Goal: Task Accomplishment & Management: Manage account settings

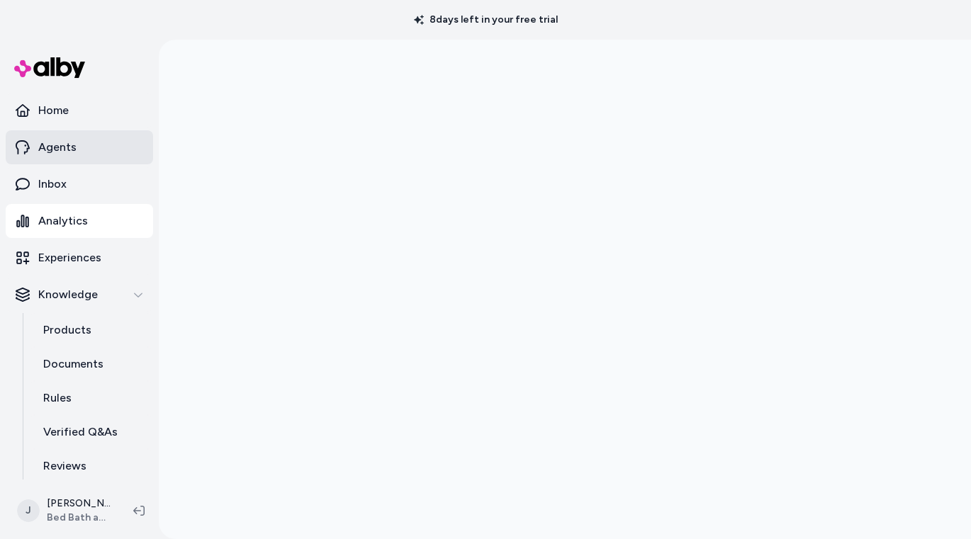
click at [67, 159] on link "Agents" at bounding box center [79, 147] width 147 height 34
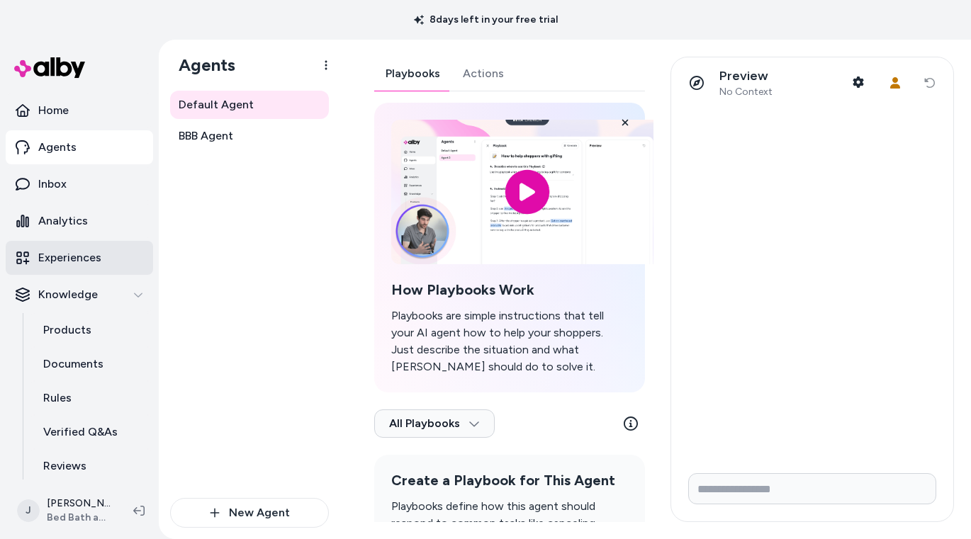
click at [75, 265] on p "Experiences" at bounding box center [69, 257] width 63 height 17
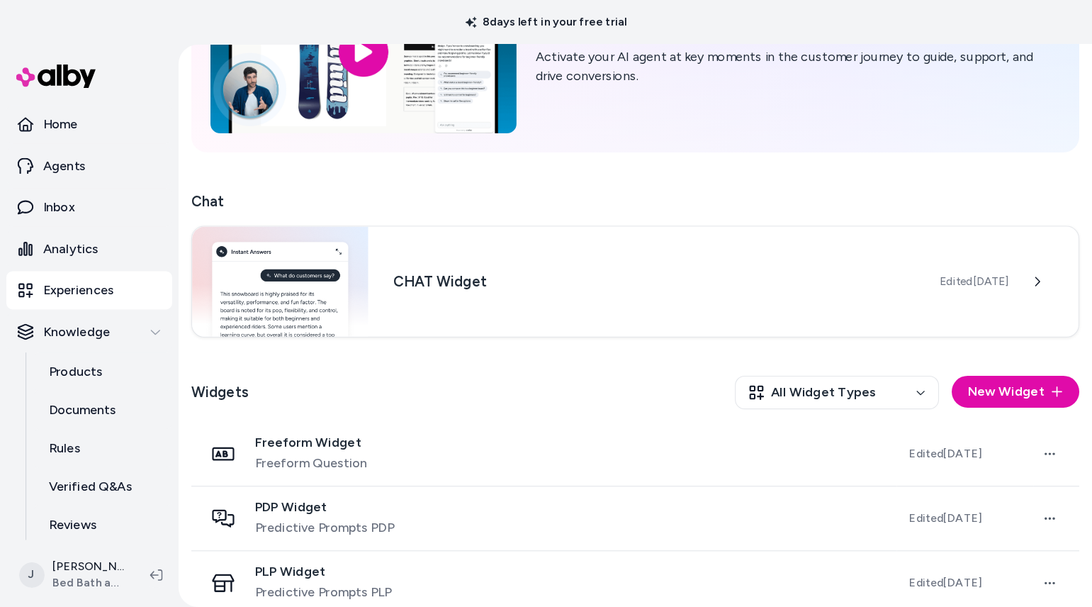
scroll to position [216, 0]
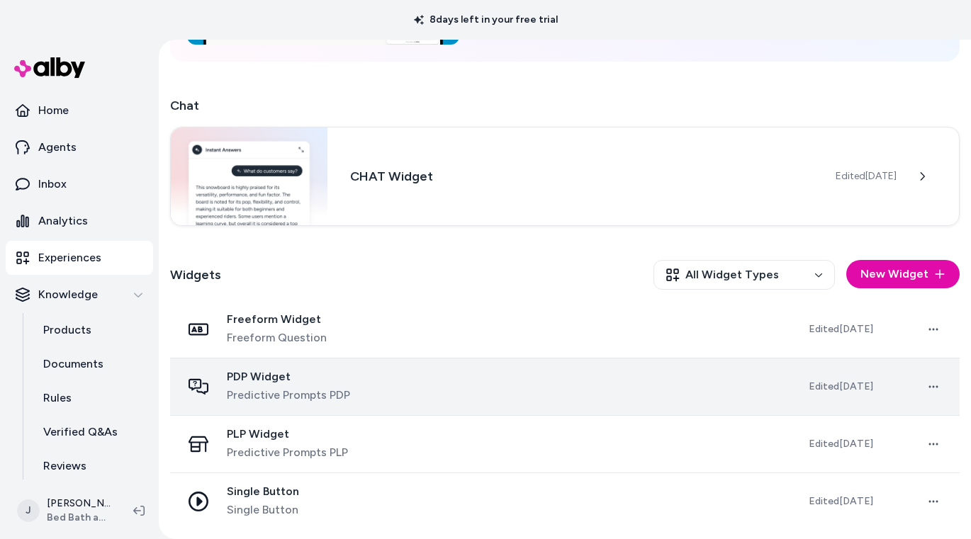
click at [477, 378] on div "PDP Widget Predictive Prompts PDP" at bounding box center [483, 387] width 605 height 34
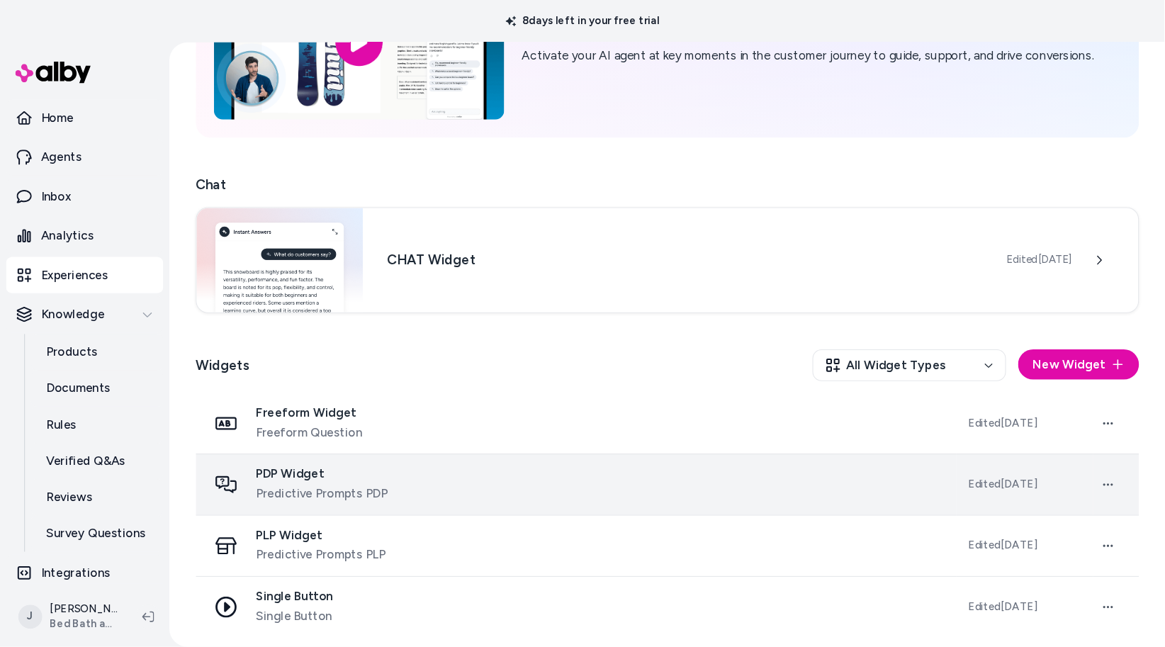
scroll to position [109, 0]
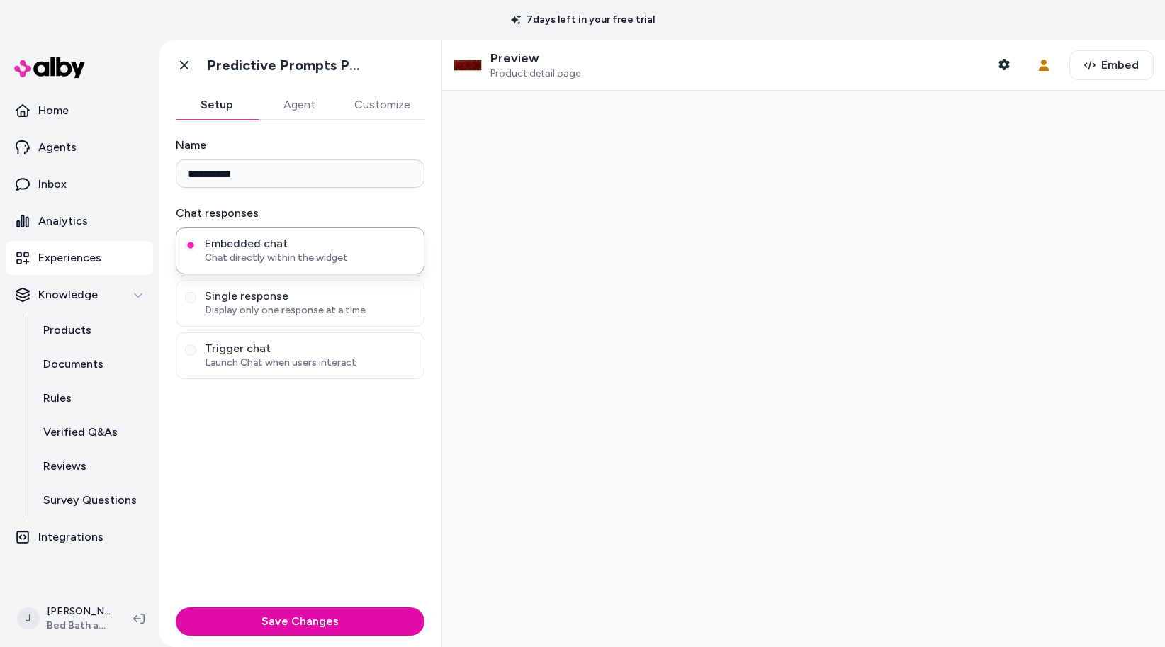
click at [308, 112] on button "Agent" at bounding box center [299, 105] width 82 height 28
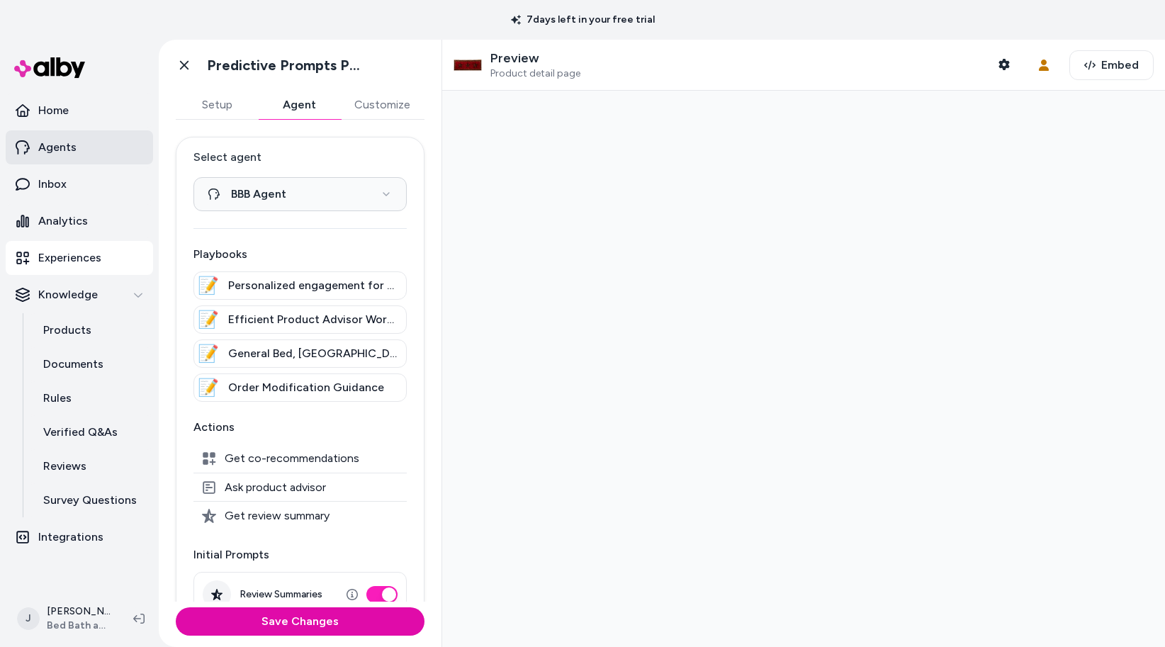
click at [58, 139] on p "Agents" at bounding box center [57, 147] width 38 height 17
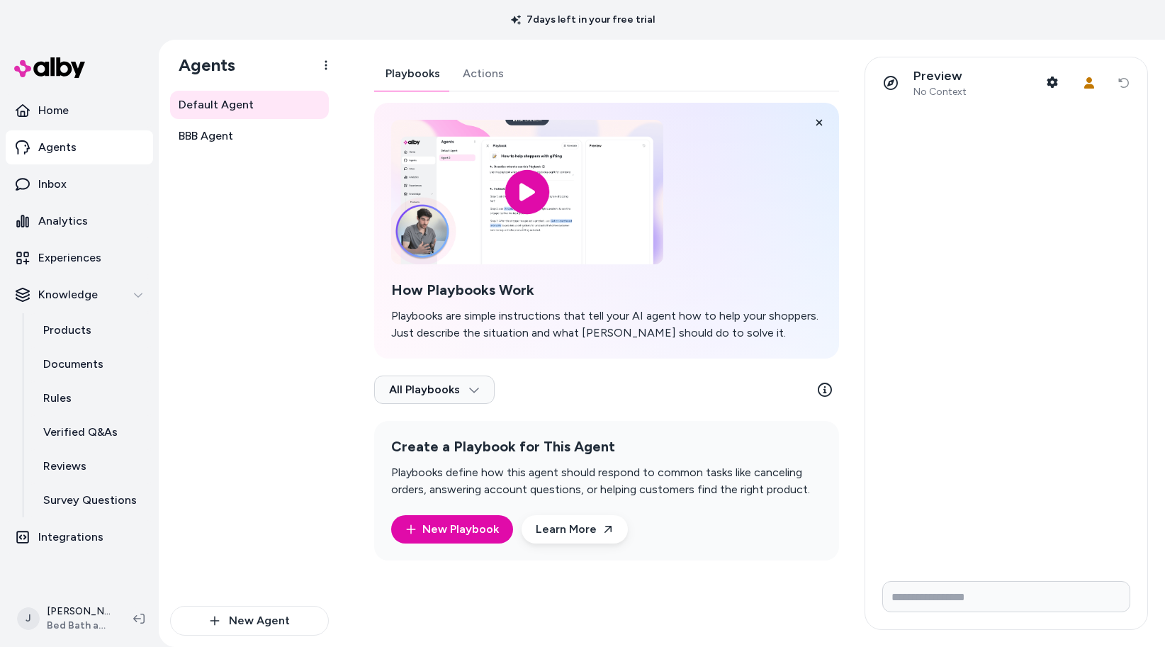
click at [253, 121] on div "Default Agent BBB Agent" at bounding box center [249, 121] width 159 height 60
click at [262, 106] on link "Default Agent" at bounding box center [249, 105] width 159 height 28
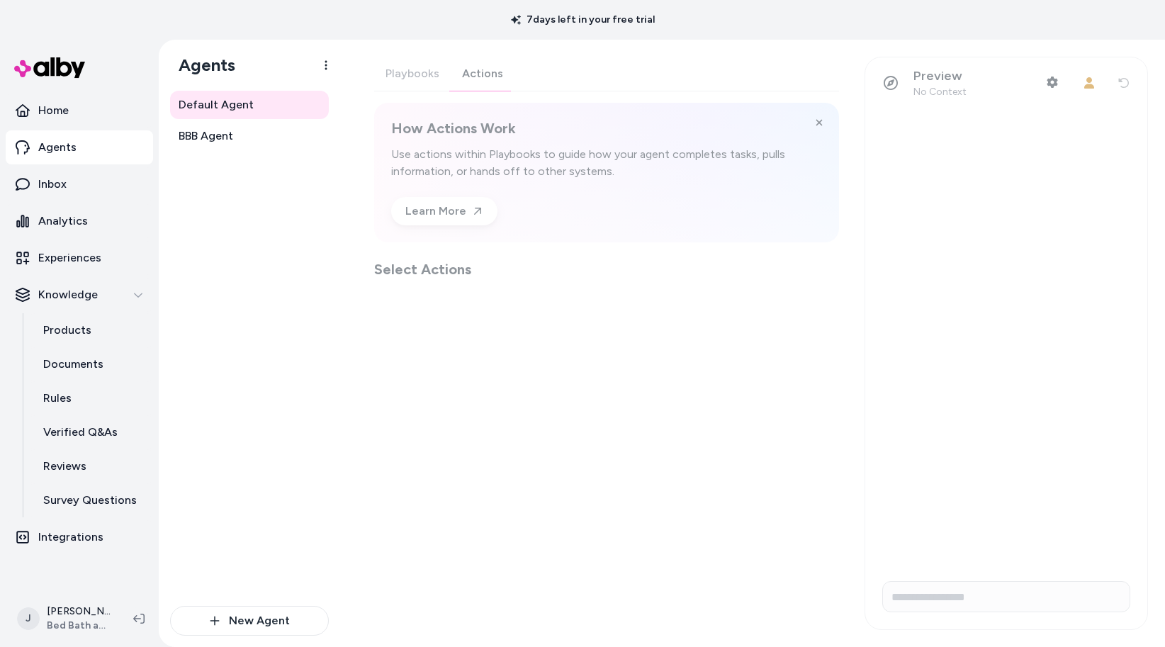
click at [487, 82] on div "Playbooks Actions How Actions Work Use actions within Playbooks to guide how yo…" at bounding box center [606, 168] width 465 height 223
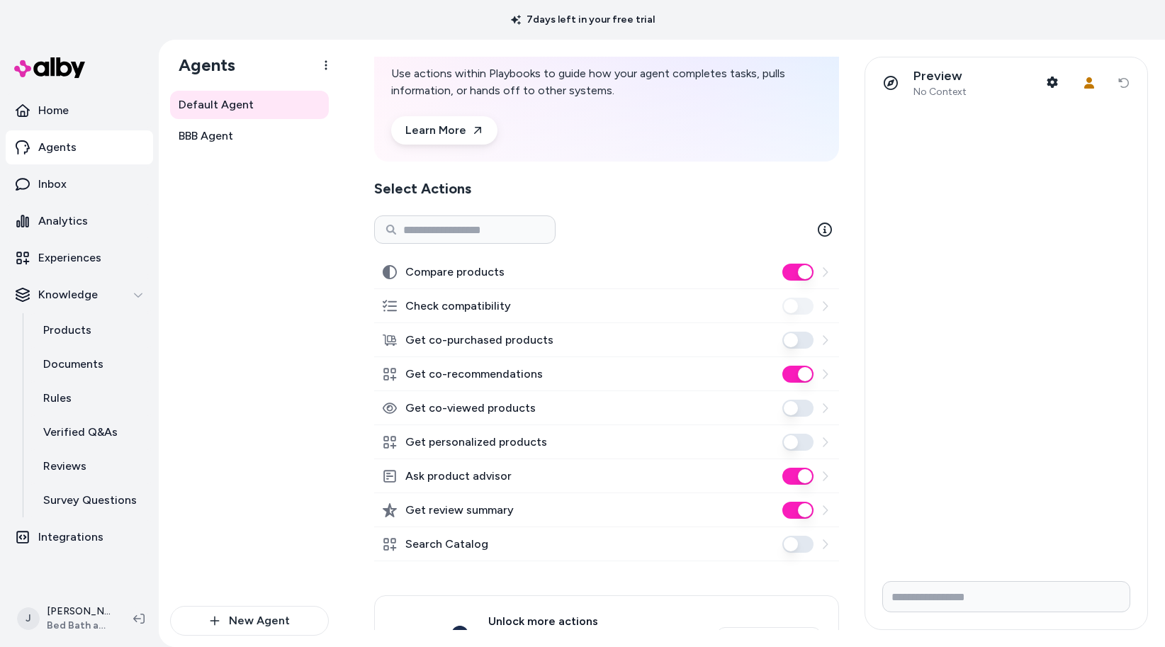
scroll to position [86, 0]
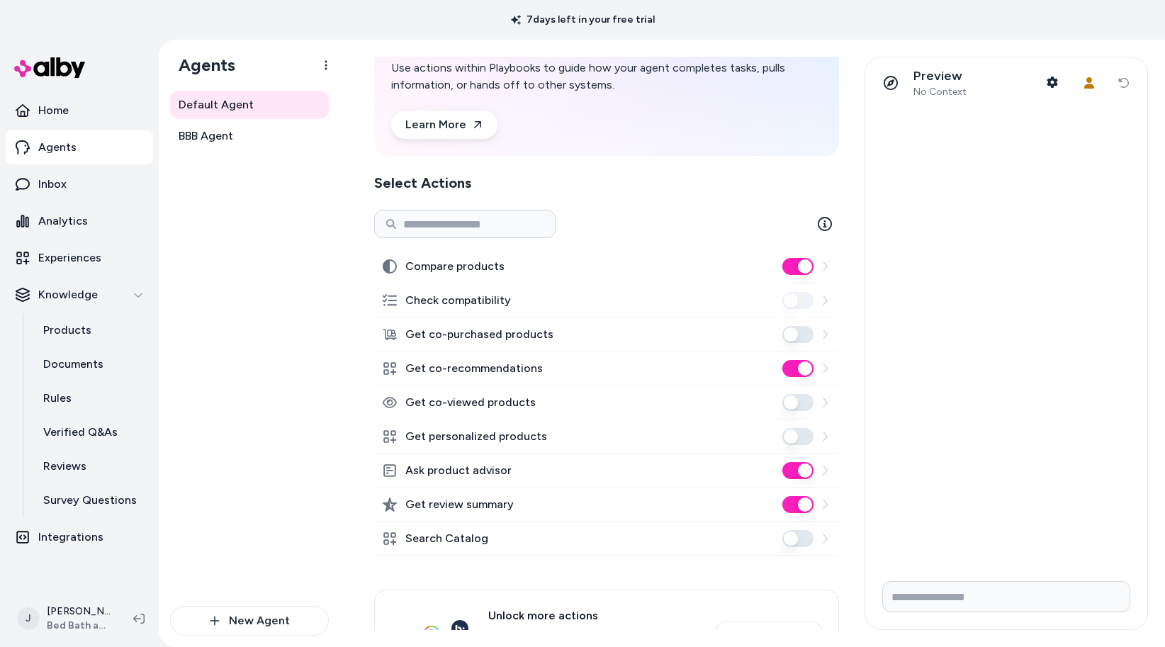
click at [789, 476] on button "Ask product advisor" at bounding box center [797, 470] width 31 height 17
click at [793, 539] on button "Search Catalog" at bounding box center [797, 538] width 31 height 17
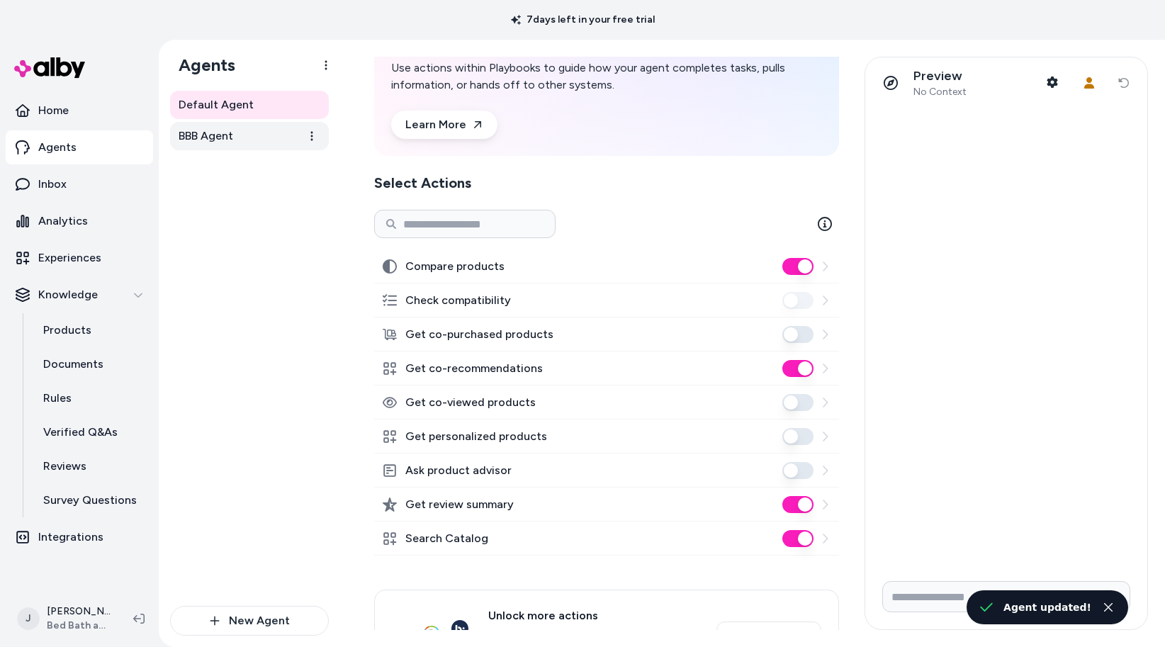
click at [235, 136] on link "BBB Agent" at bounding box center [249, 136] width 159 height 28
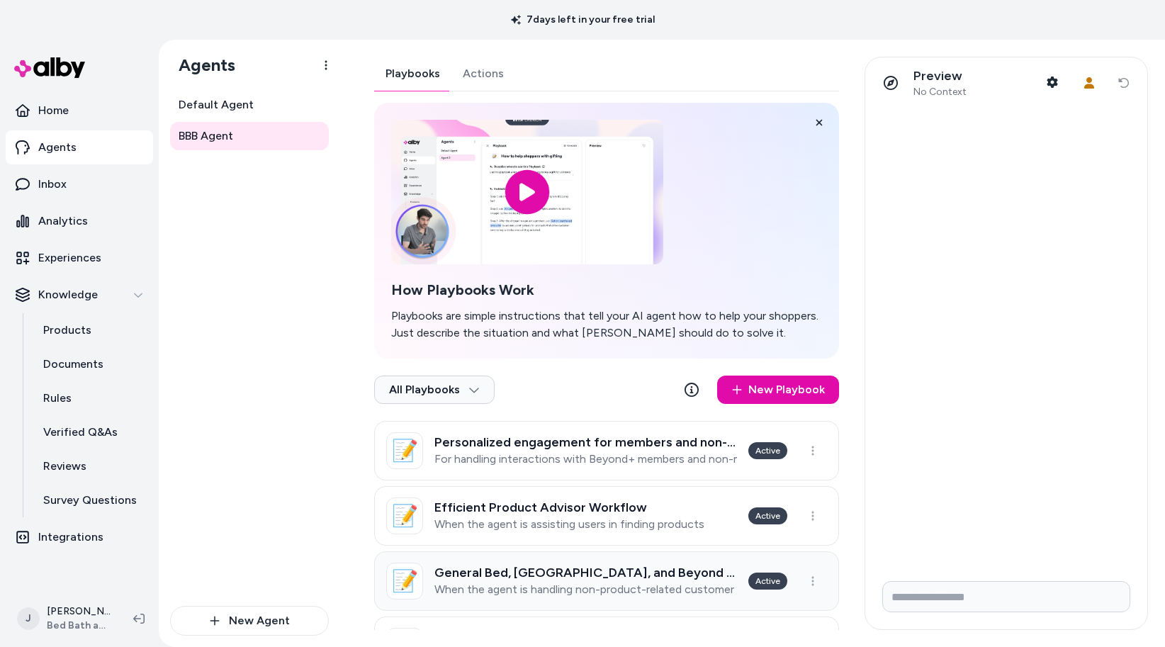
click at [486, 539] on p "When the agent is handling non-product-related customer inquiries such as order…" at bounding box center [585, 590] width 303 height 14
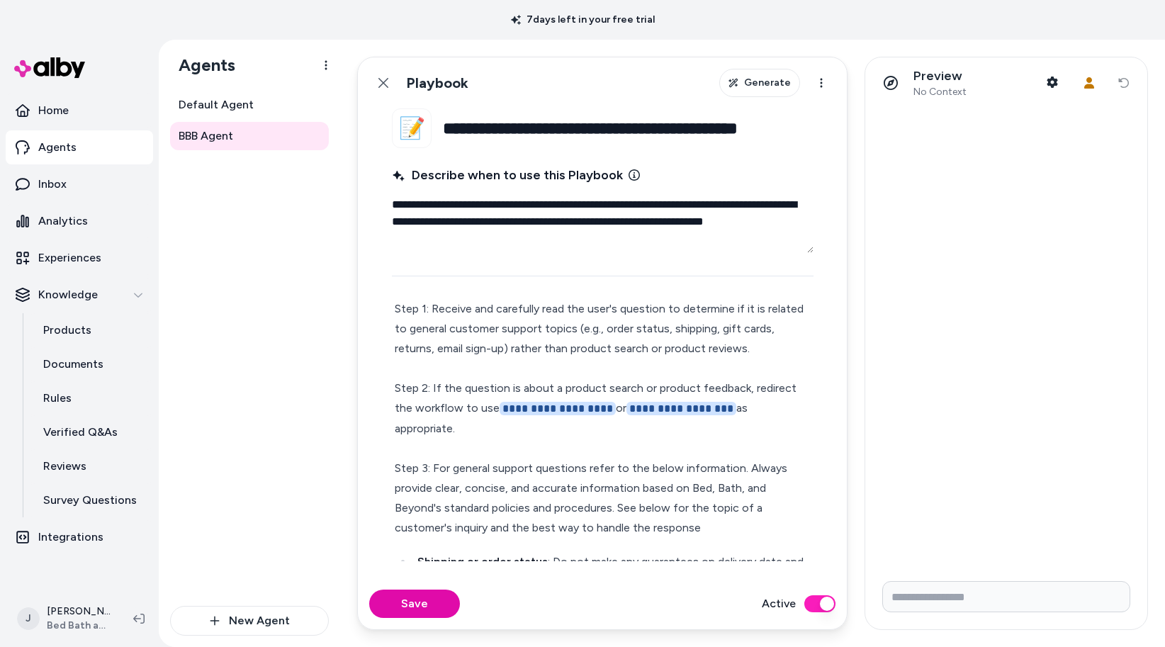
scroll to position [52, 0]
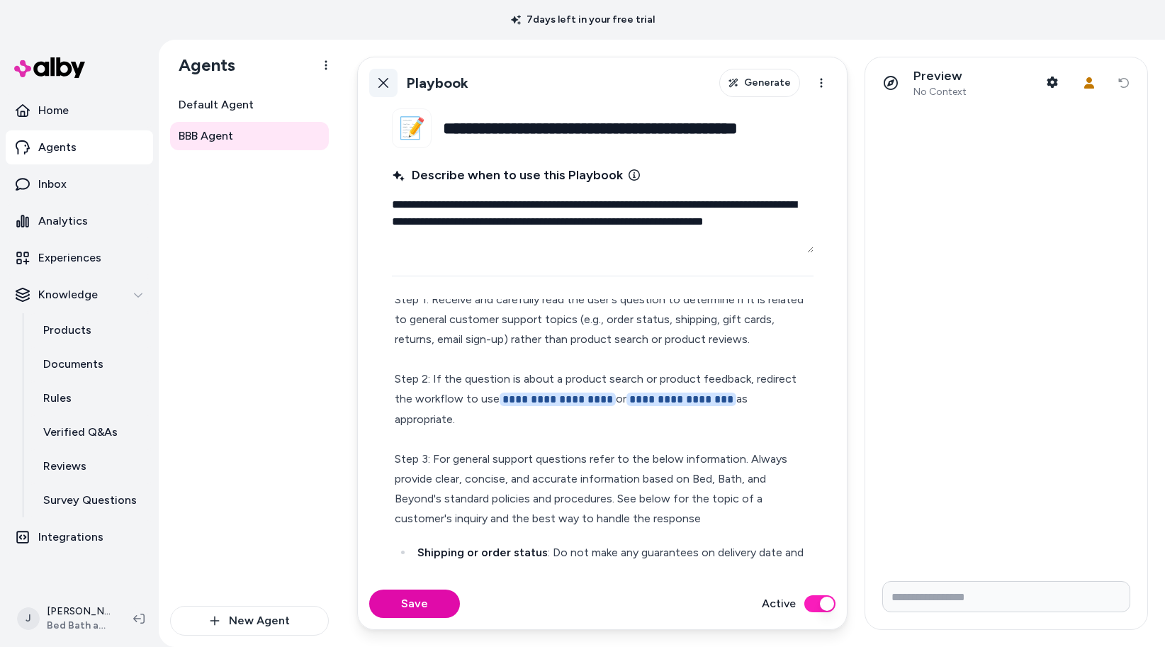
click at [383, 74] on button "Back" at bounding box center [383, 83] width 28 height 28
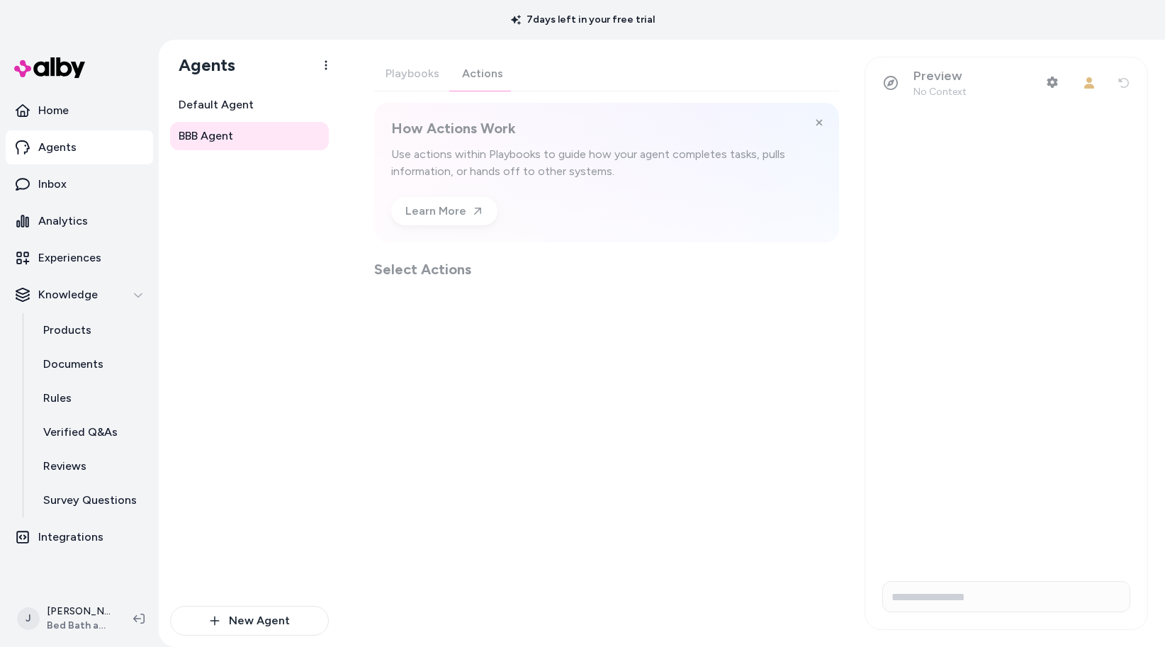
click at [473, 77] on div "Playbooks Actions How Actions Work Use actions within Playbooks to guide how yo…" at bounding box center [606, 168] width 465 height 223
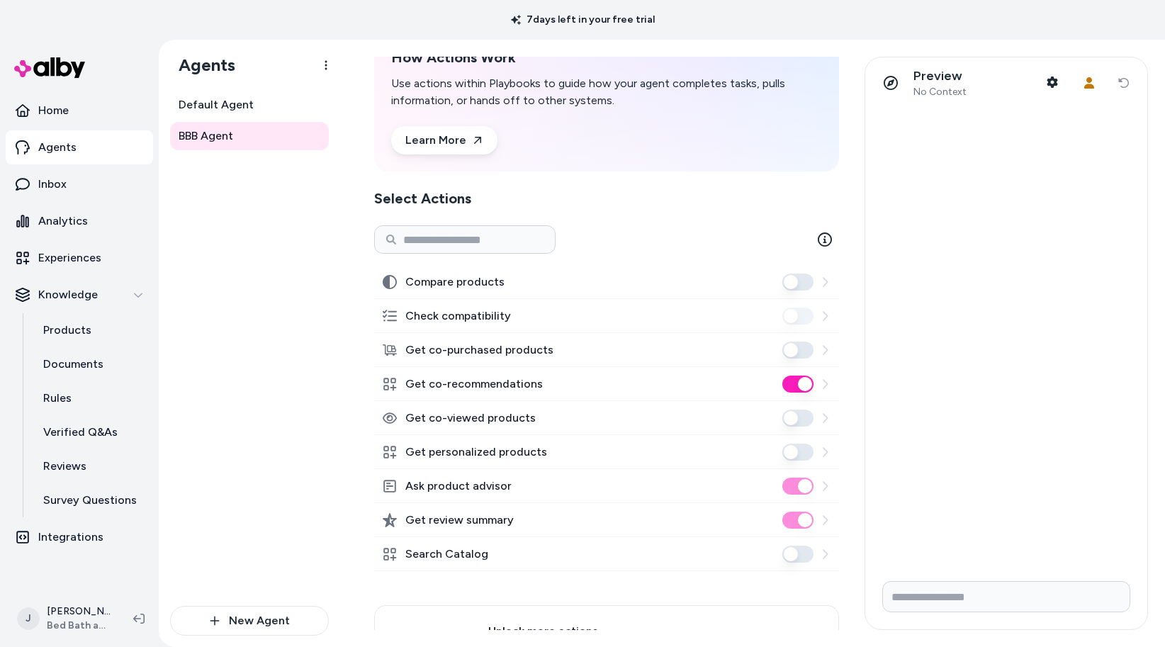
scroll to position [75, 0]
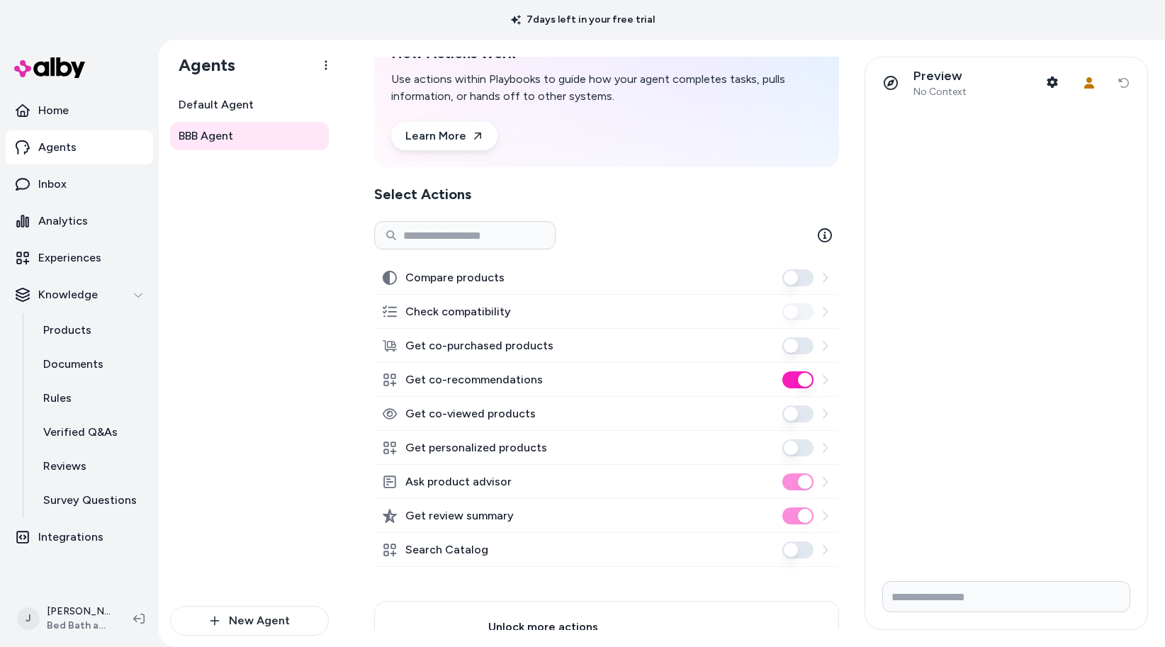
click at [799, 539] on button "Search Catalog" at bounding box center [797, 550] width 31 height 17
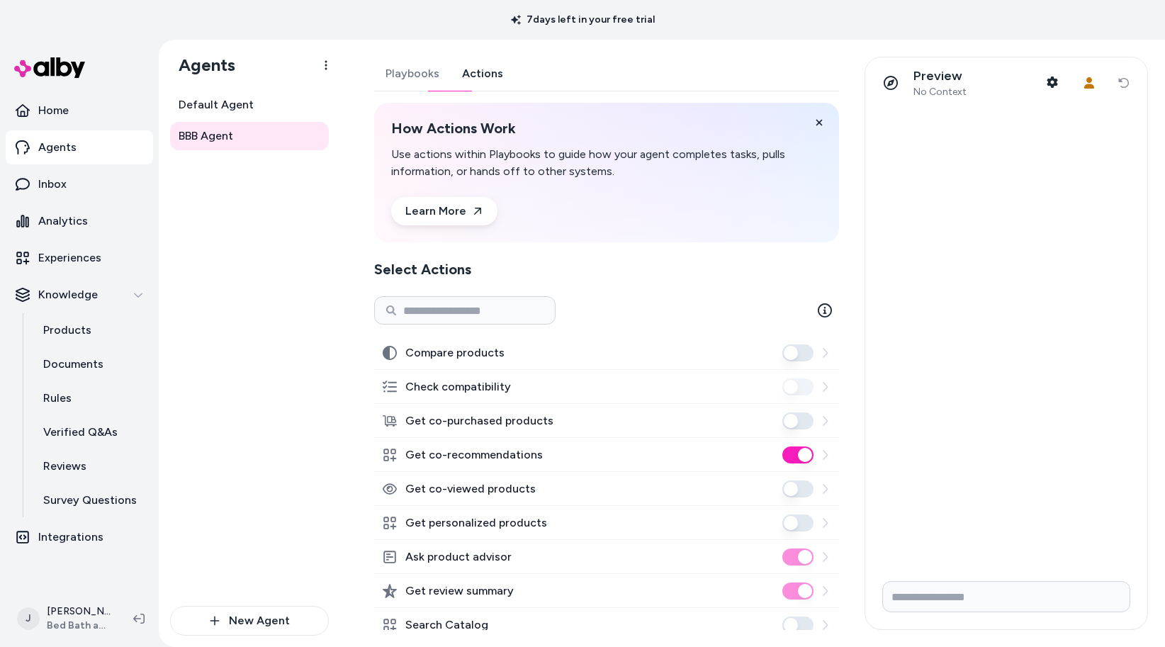
scroll to position [152, 0]
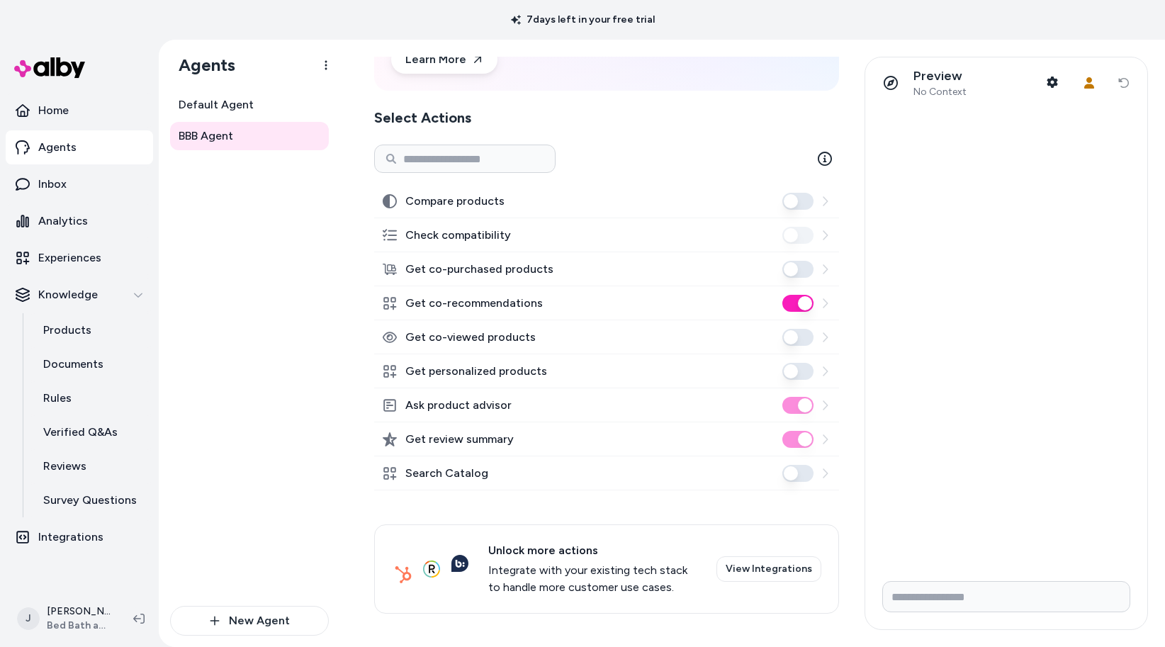
click at [787, 471] on button "Search Catalog" at bounding box center [797, 473] width 31 height 17
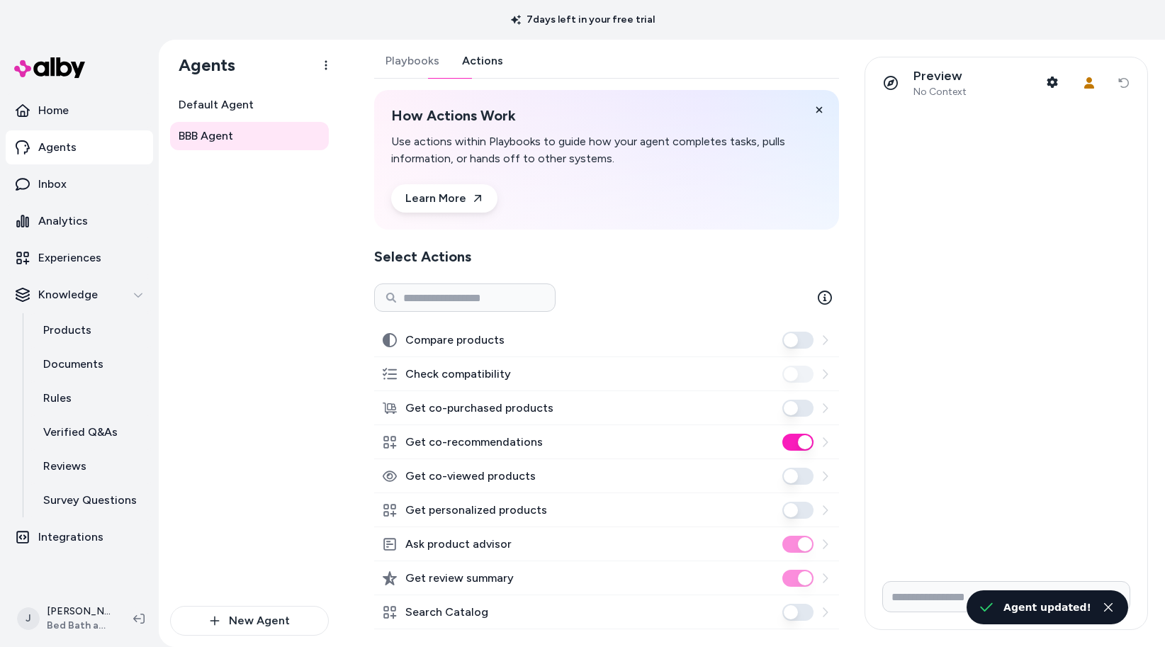
scroll to position [0, 0]
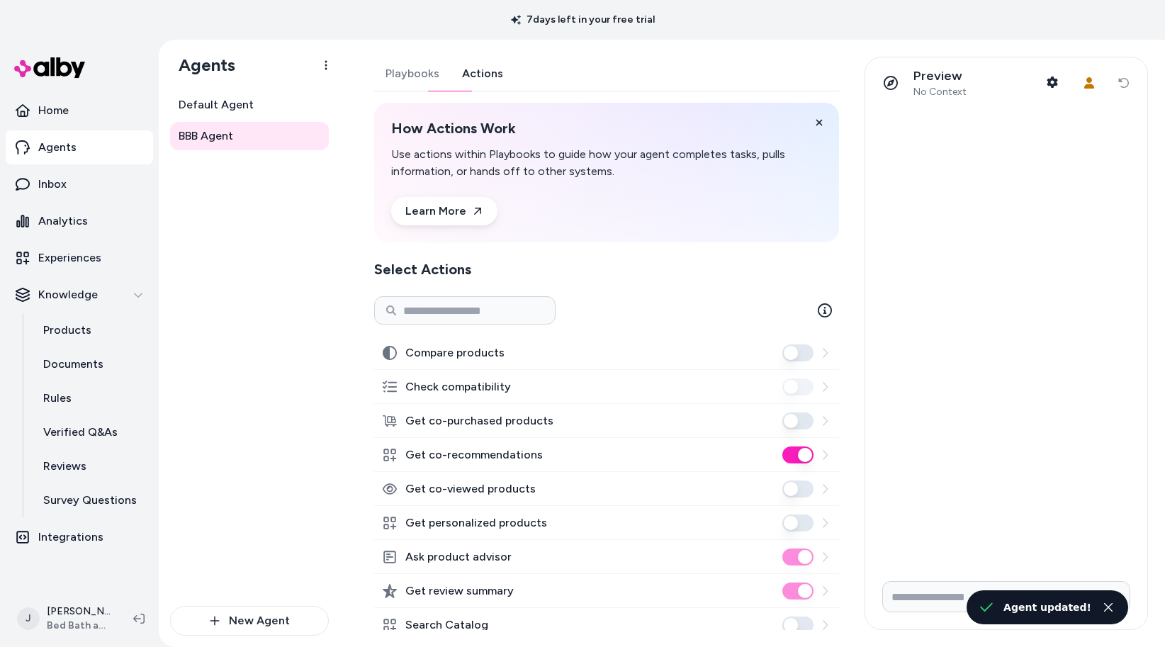
click at [398, 73] on div "Playbooks Actions How Actions Work Use actions within Playbooks to guide how yo…" at bounding box center [606, 411] width 465 height 709
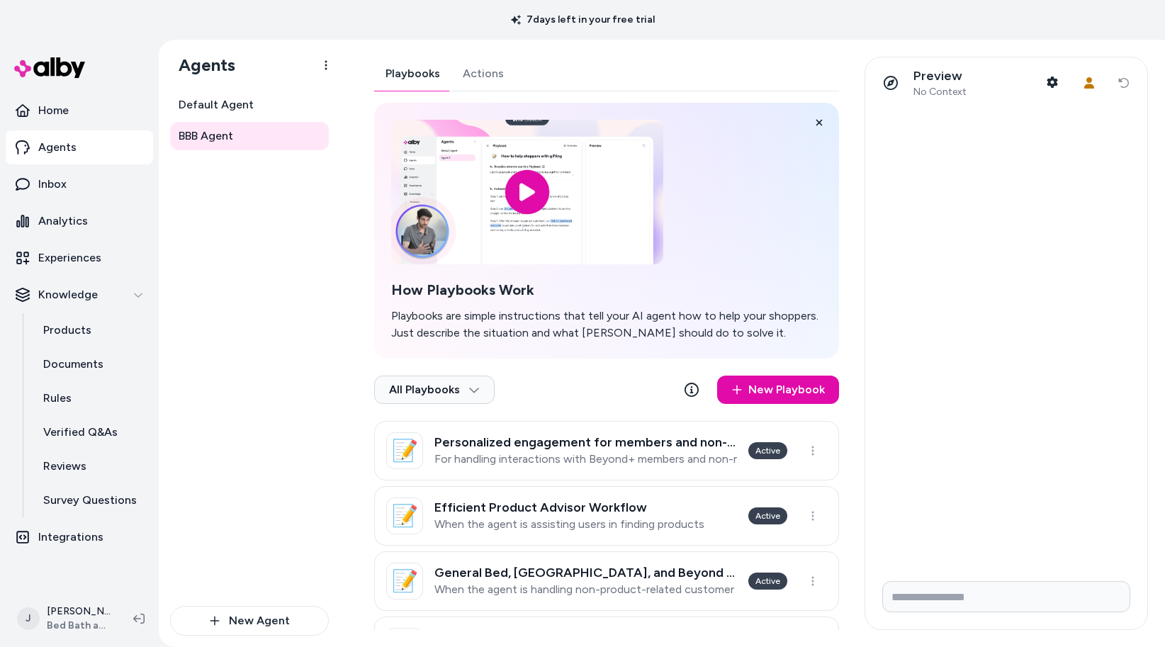
scroll to position [62, 0]
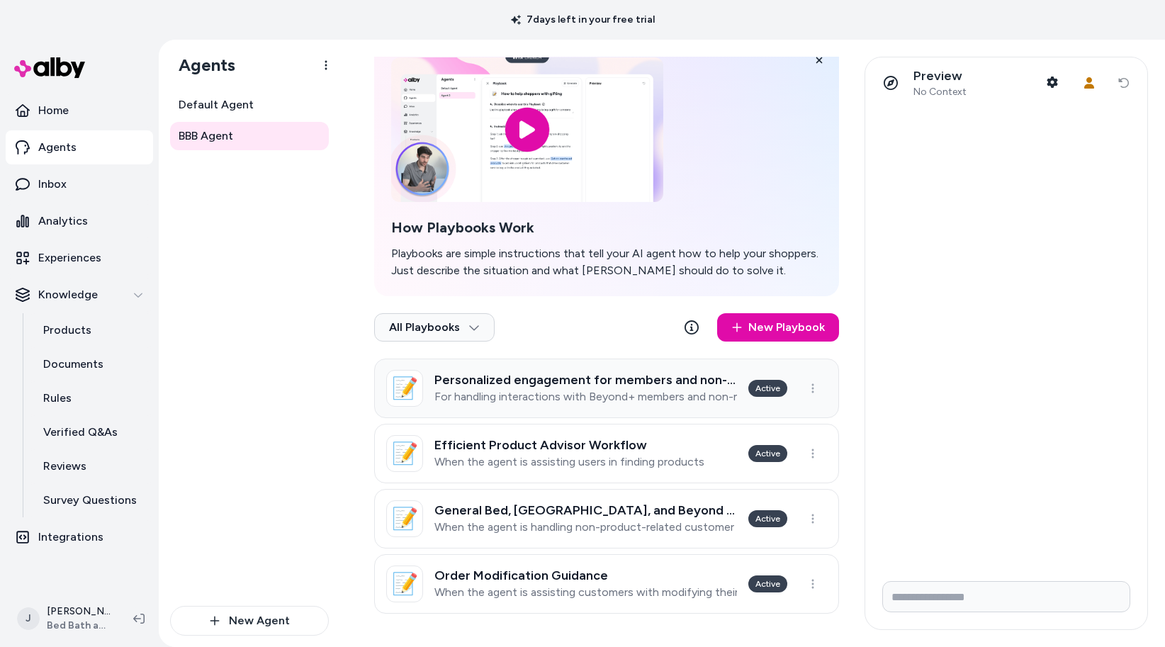
click at [591, 405] on link "📝 Personalized engagement for members and non-members For handling interactions…" at bounding box center [606, 389] width 465 height 60
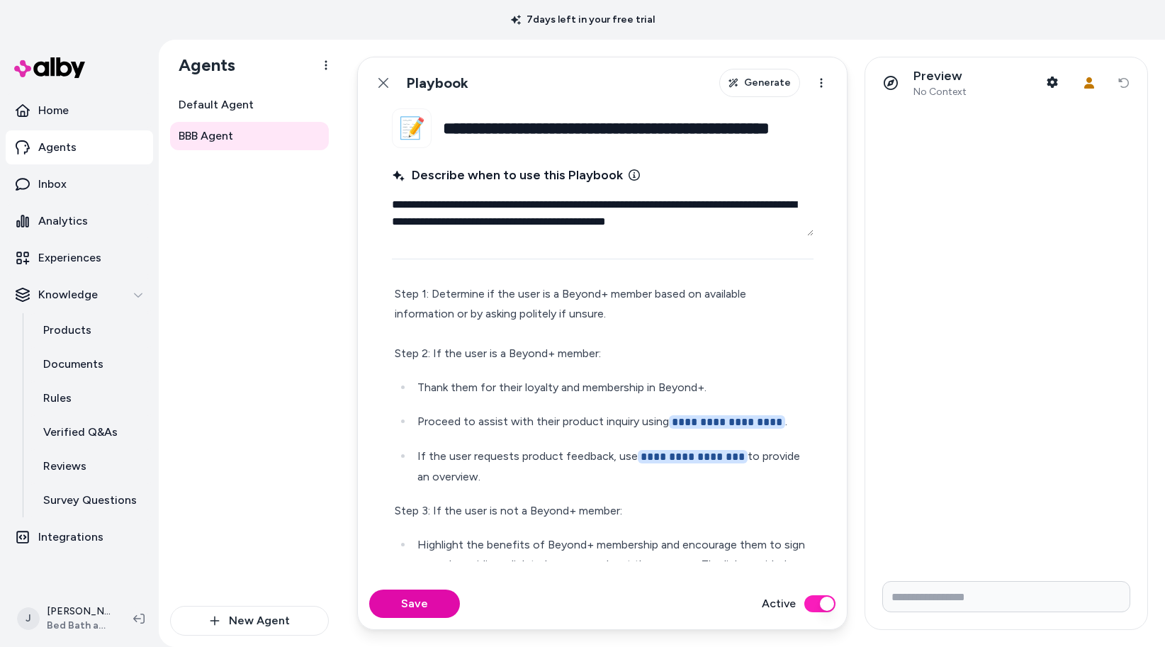
scroll to position [60, 0]
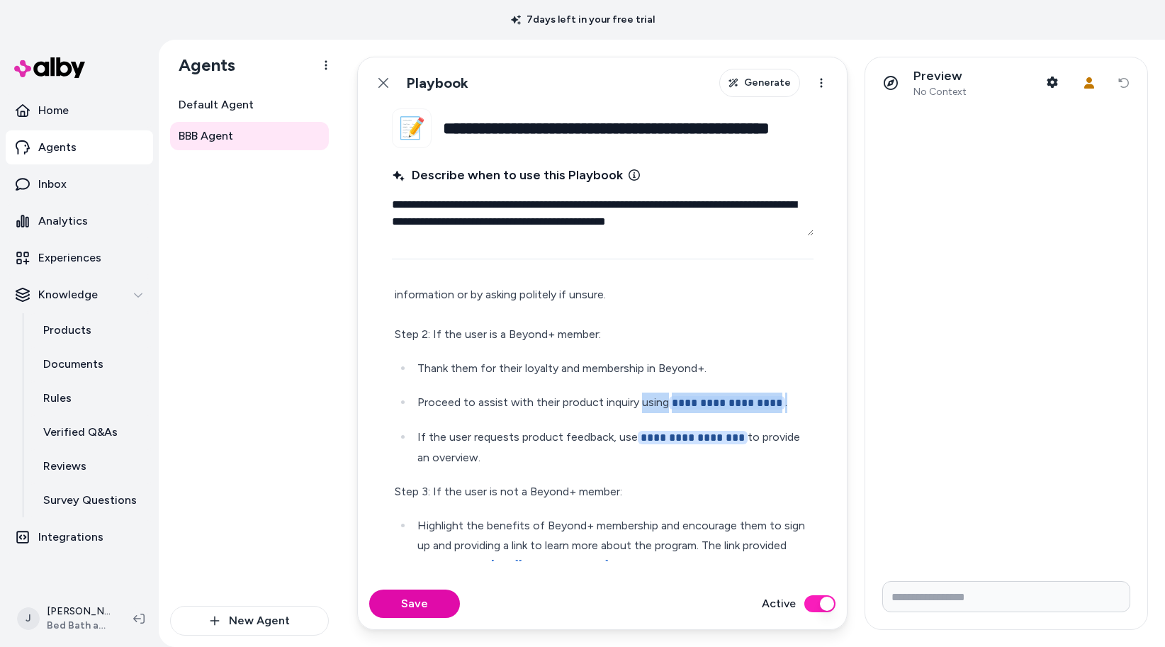
drag, startPoint x: 640, startPoint y: 403, endPoint x: 781, endPoint y: 405, distance: 141.1
click at [781, 405] on p "**********" at bounding box center [613, 403] width 393 height 21
type textarea "*"
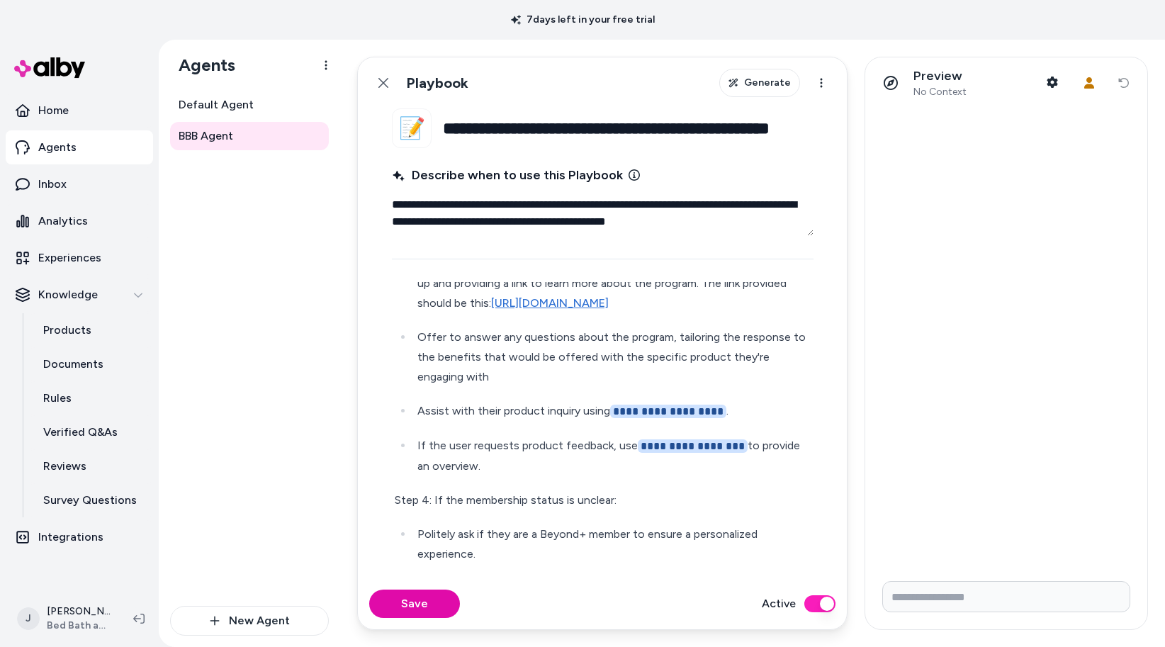
scroll to position [326, 0]
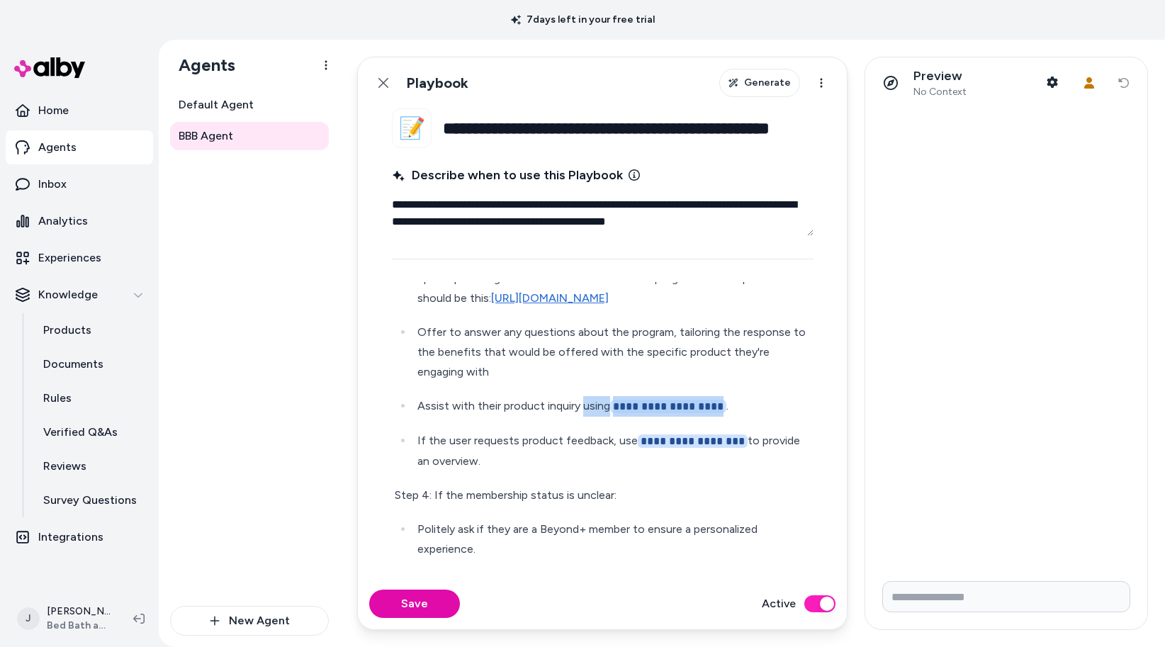
drag, startPoint x: 582, startPoint y: 404, endPoint x: 717, endPoint y: 401, distance: 135.4
click at [717, 401] on p "**********" at bounding box center [613, 406] width 393 height 21
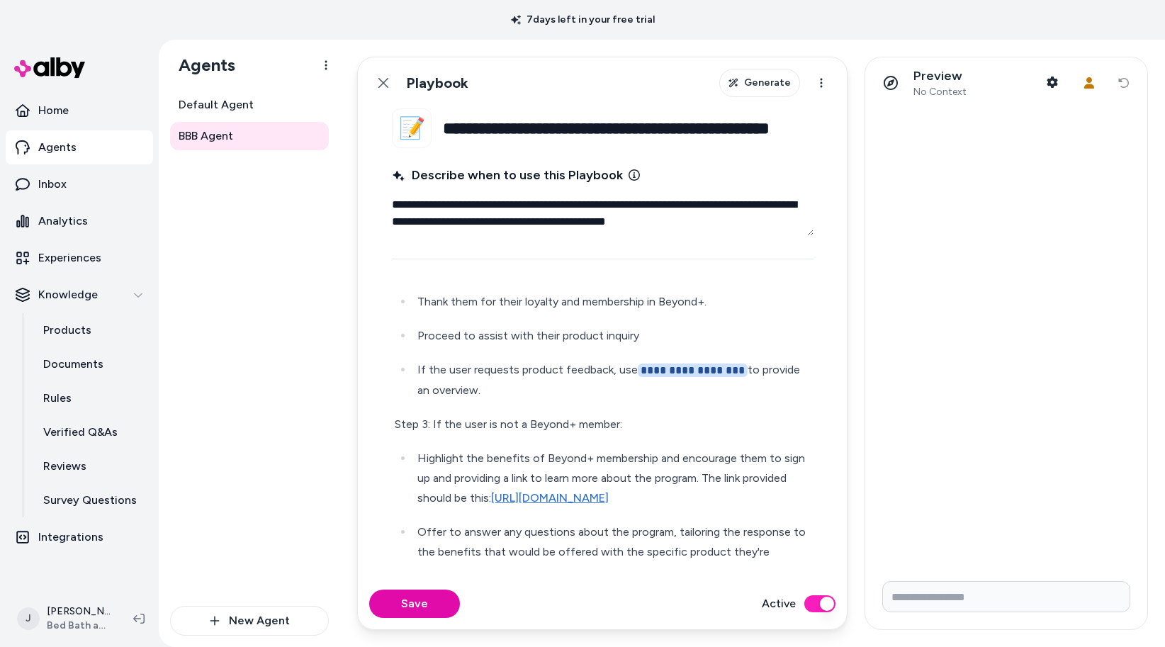
scroll to position [120, 0]
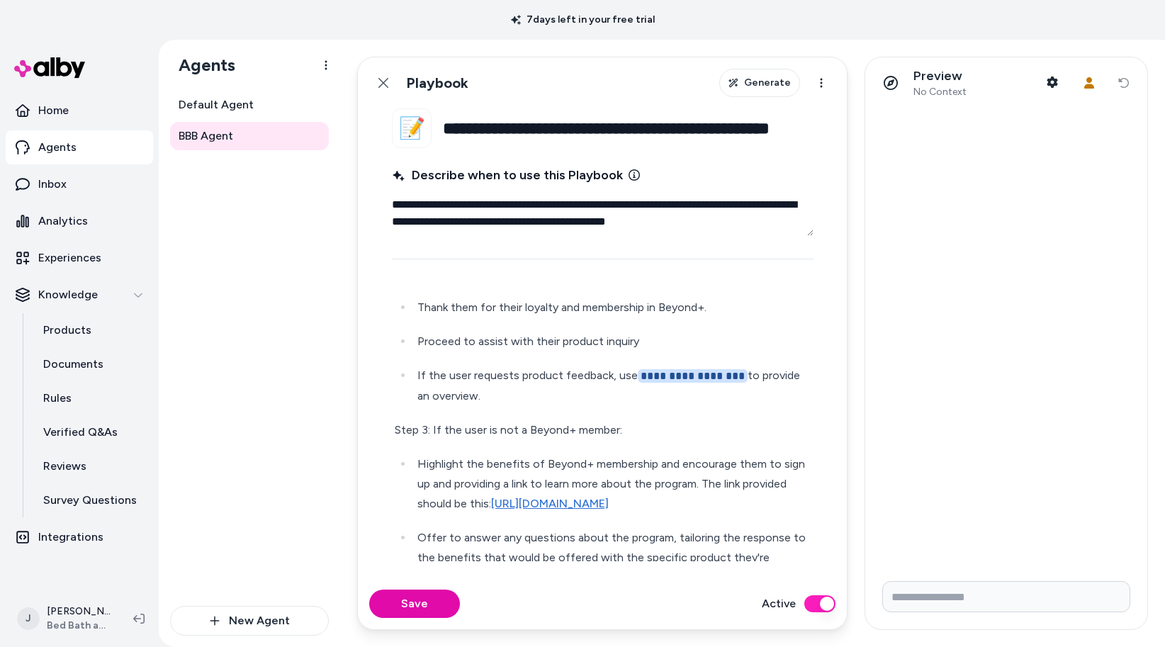
click at [639, 340] on p "Proceed to assist with their product inquiry" at bounding box center [613, 342] width 393 height 20
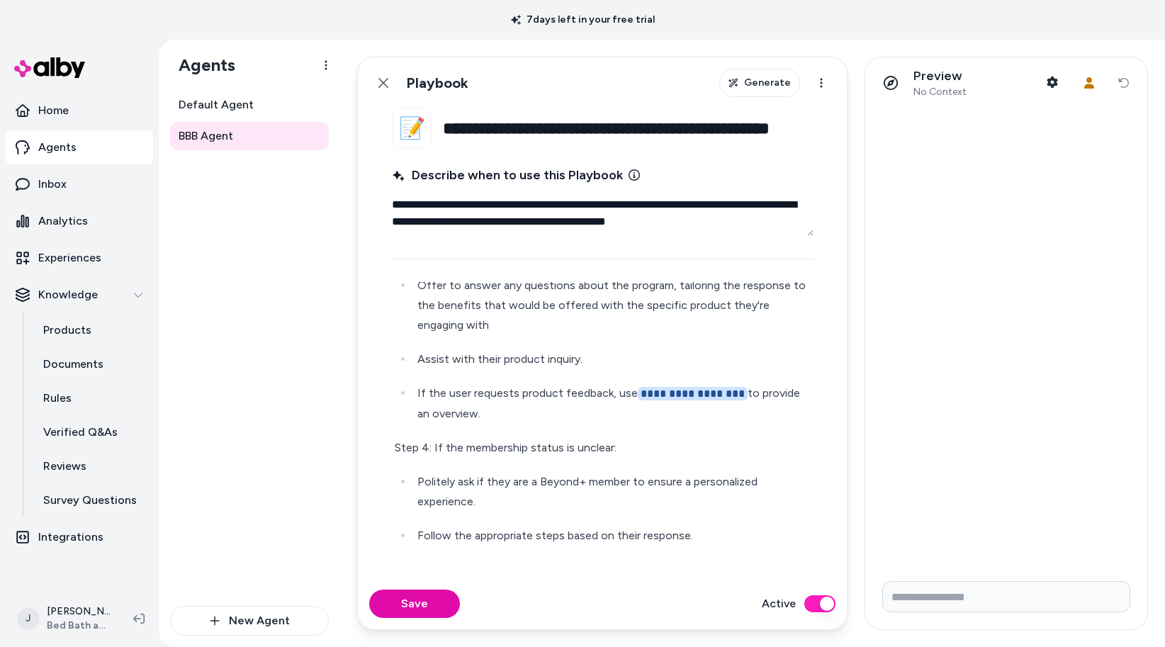
scroll to position [411, 0]
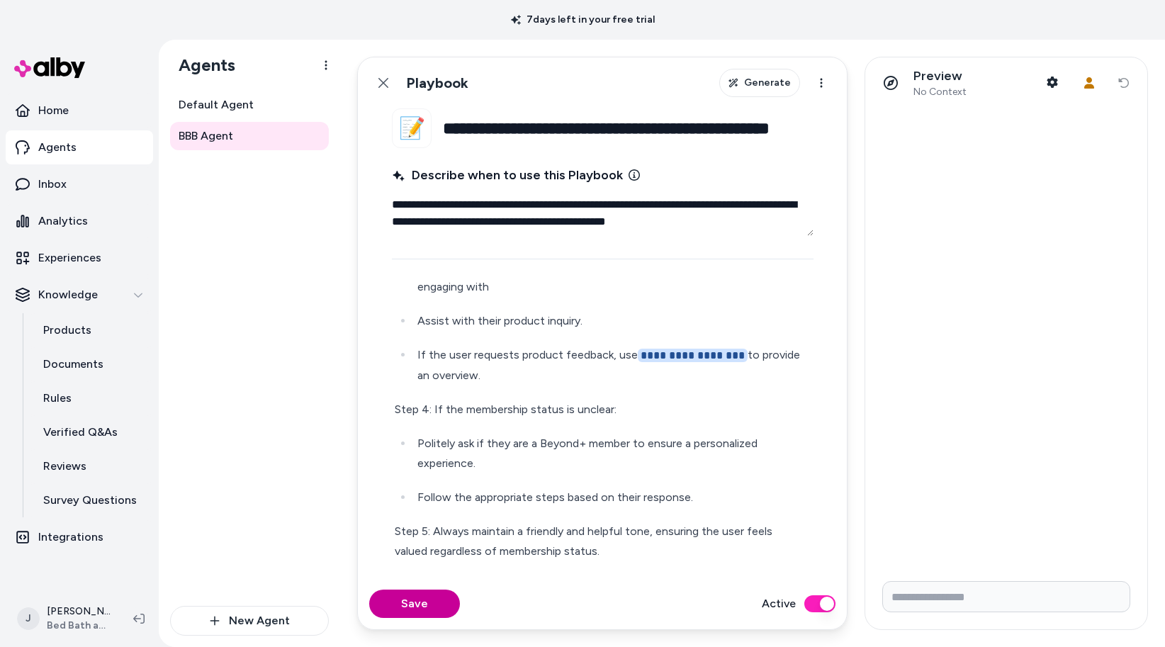
click at [409, 597] on button "Save" at bounding box center [414, 604] width 91 height 28
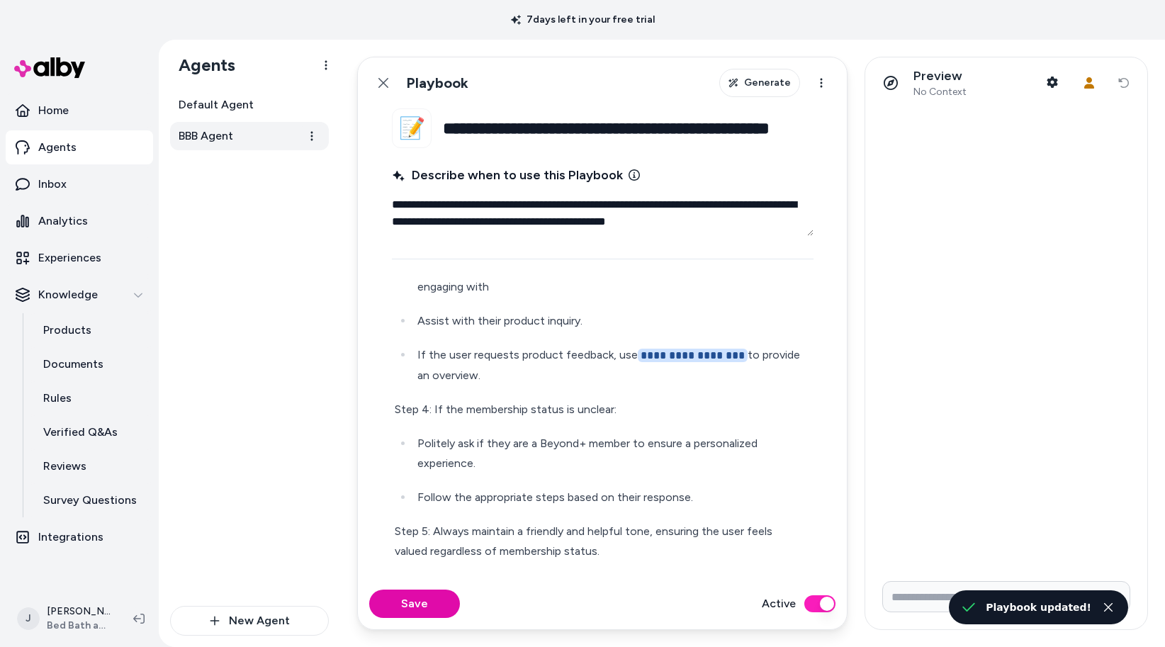
click at [274, 148] on link "BBB Agent" at bounding box center [249, 136] width 159 height 28
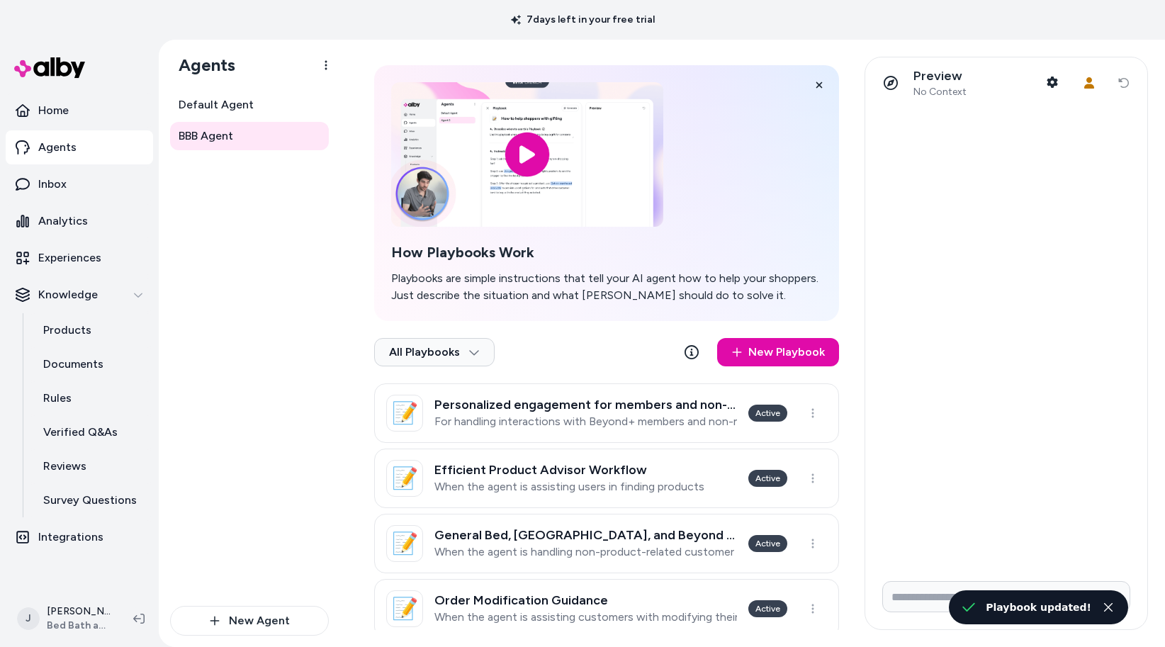
scroll to position [62, 0]
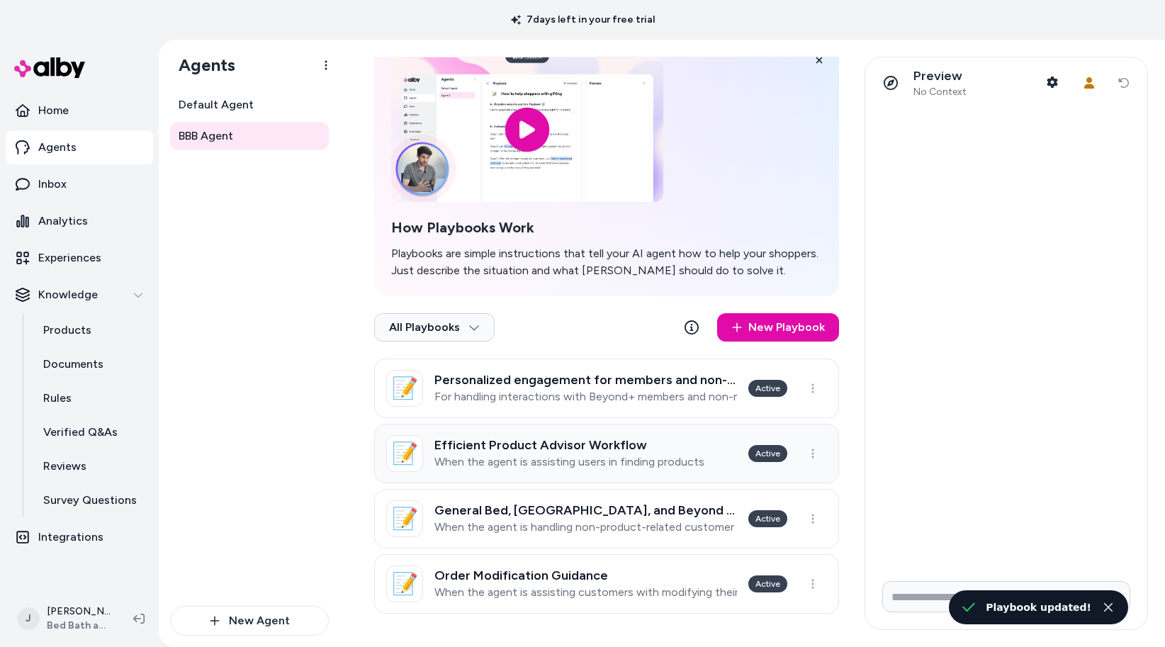
click at [500, 439] on h3 "Efficient Product Advisor Workflow" at bounding box center [569, 445] width 270 height 14
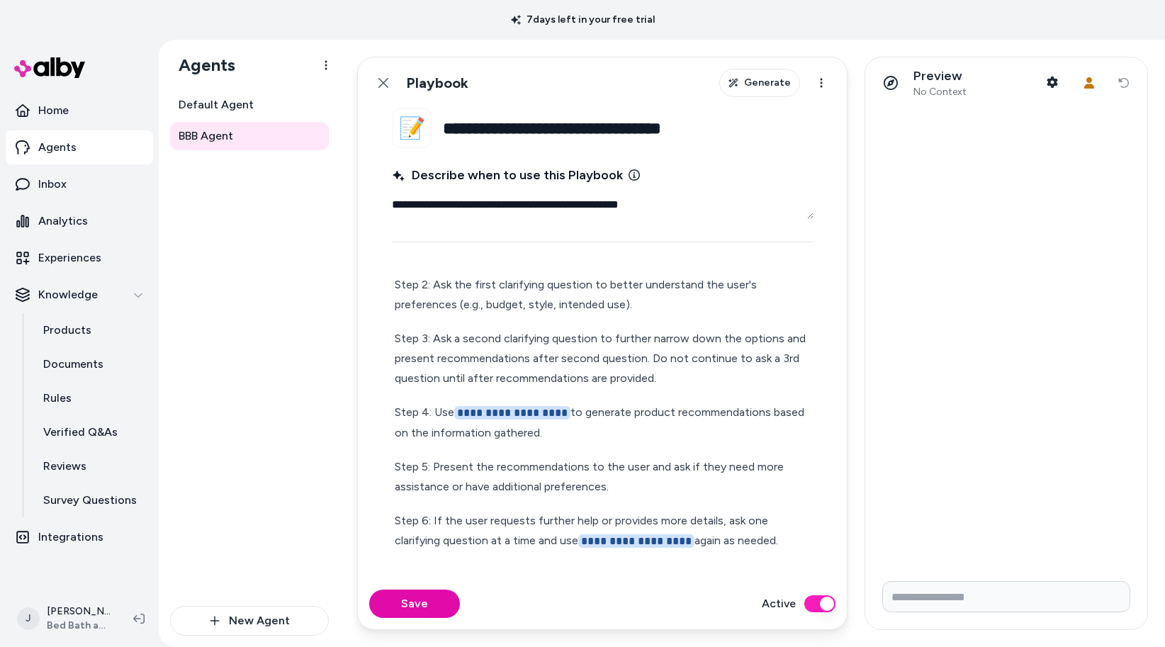
scroll to position [91, 0]
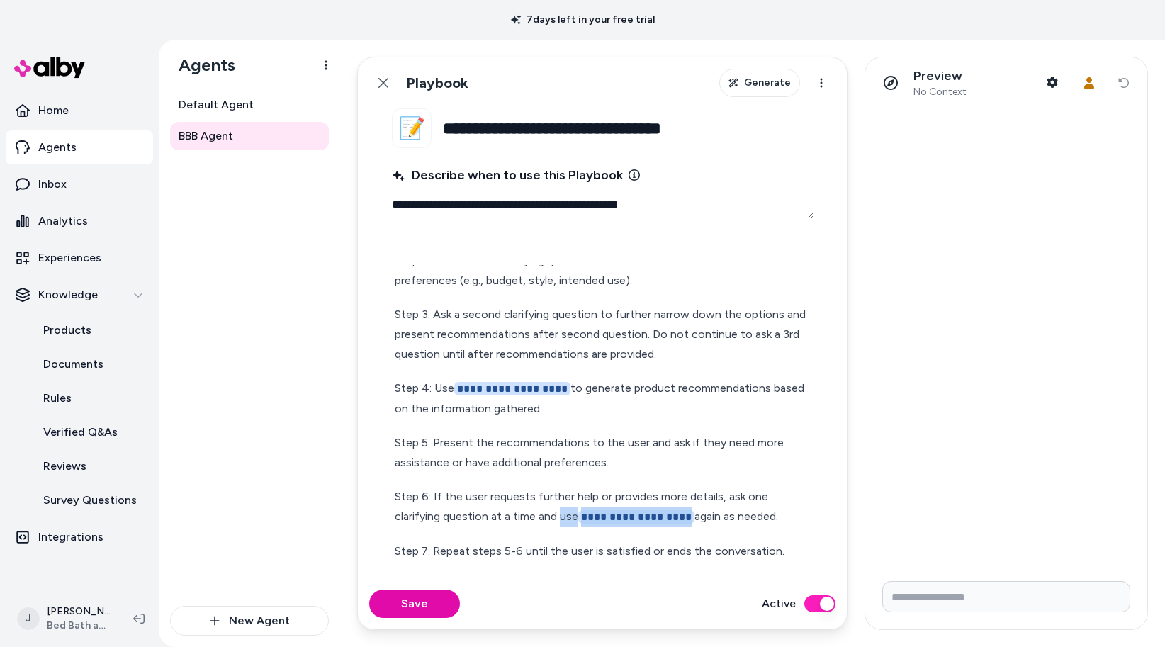
drag, startPoint x: 684, startPoint y: 515, endPoint x: 561, endPoint y: 517, distance: 122.6
click at [561, 517] on p "**********" at bounding box center [603, 507] width 416 height 40
type textarea "*"
drag, startPoint x: 582, startPoint y: 391, endPoint x: 434, endPoint y: 382, distance: 148.4
click at [434, 382] on p "**********" at bounding box center [603, 398] width 416 height 40
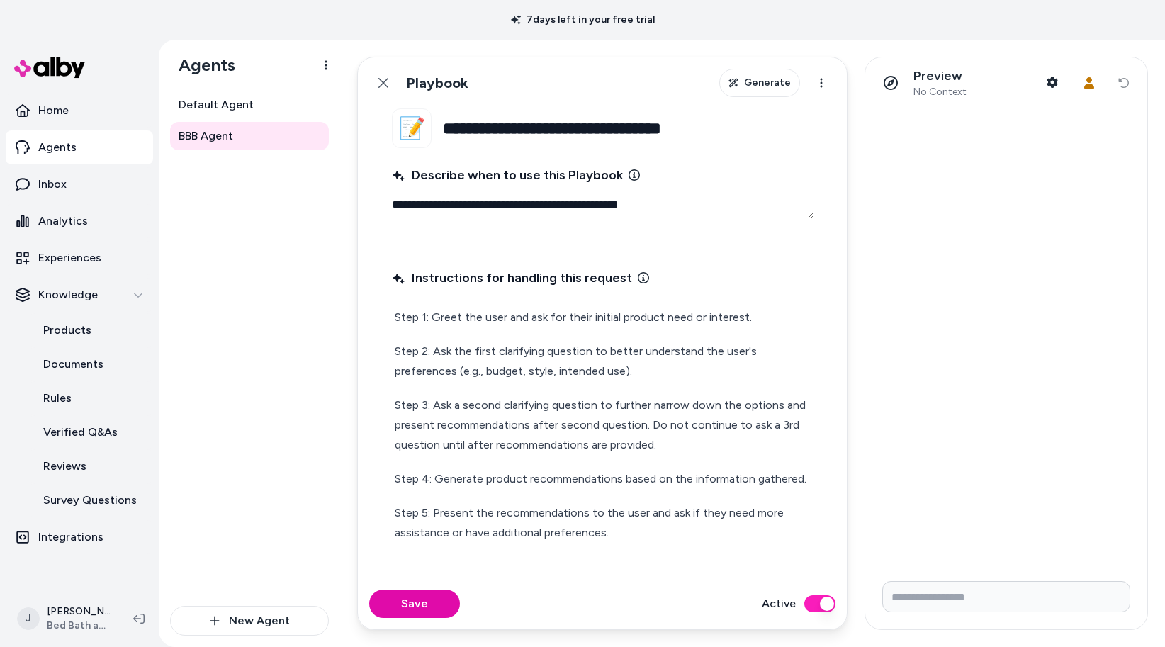
scroll to position [71, 0]
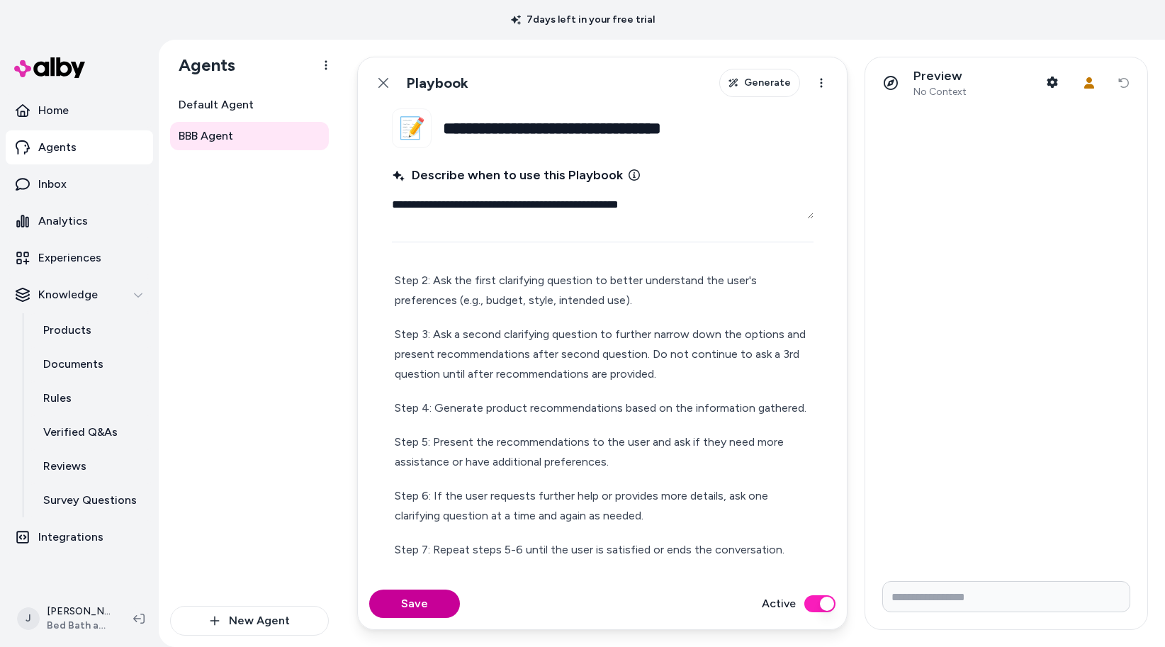
click at [427, 594] on button "Save" at bounding box center [414, 604] width 91 height 28
click at [814, 608] on button "Active" at bounding box center [819, 603] width 31 height 17
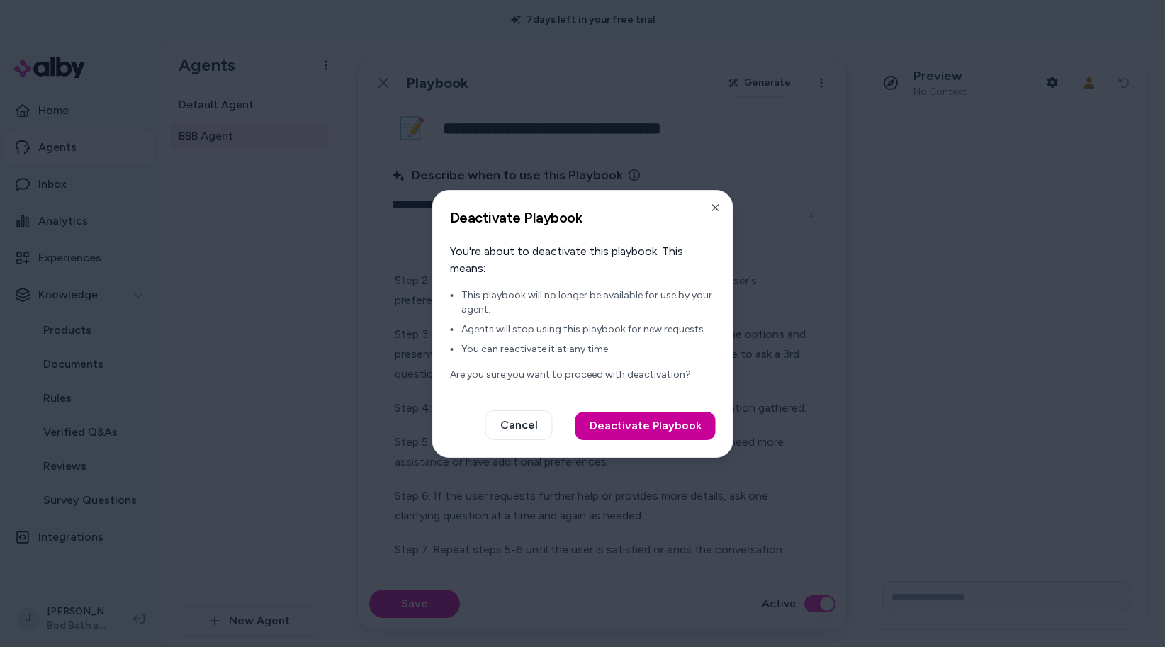
click at [663, 438] on button "Deactivate Playbook" at bounding box center [646, 426] width 140 height 28
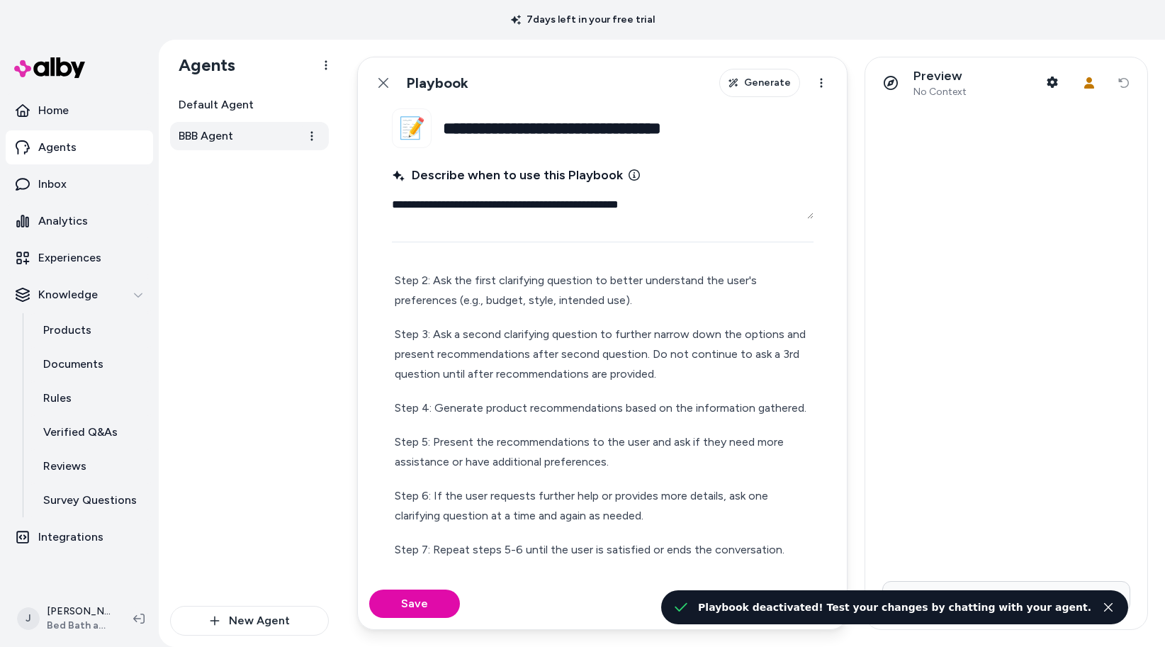
click at [249, 134] on link "BBB Agent" at bounding box center [249, 136] width 159 height 28
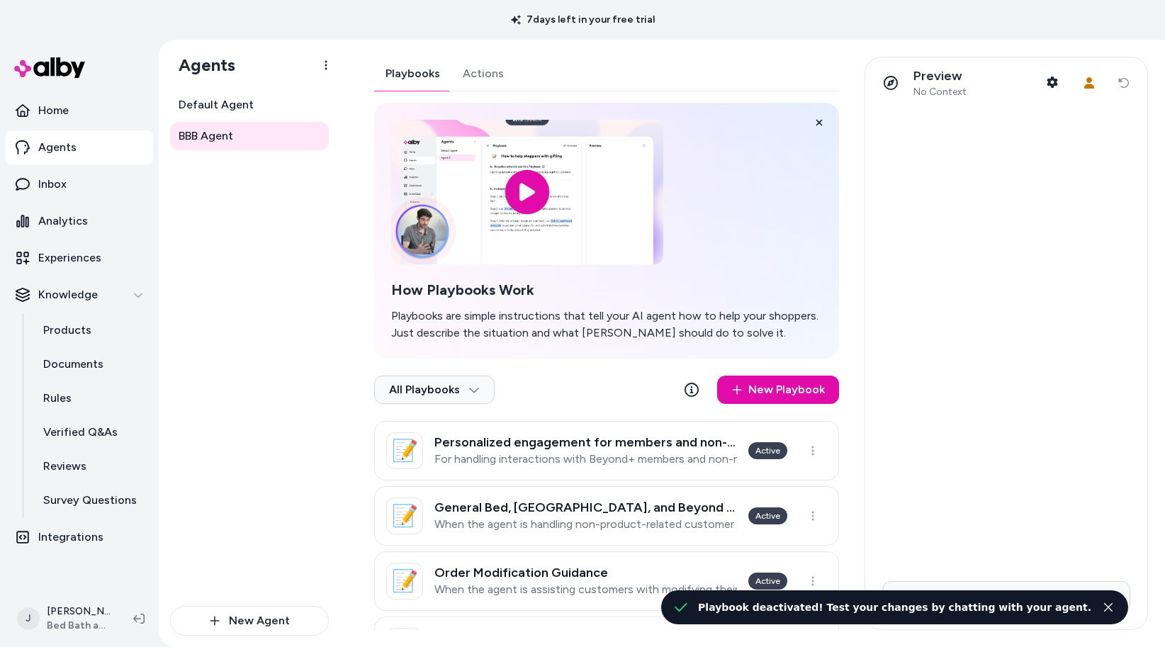
scroll to position [62, 0]
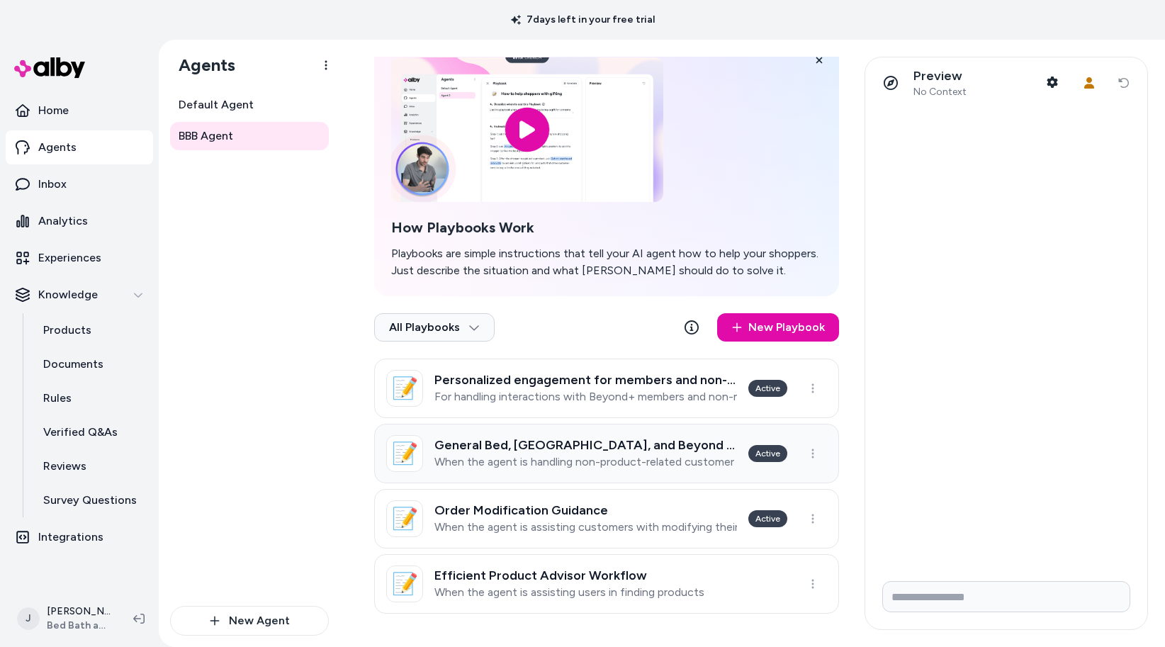
click at [573, 455] on p "When the agent is handling non-product-related customer inquiries such as order…" at bounding box center [585, 462] width 303 height 14
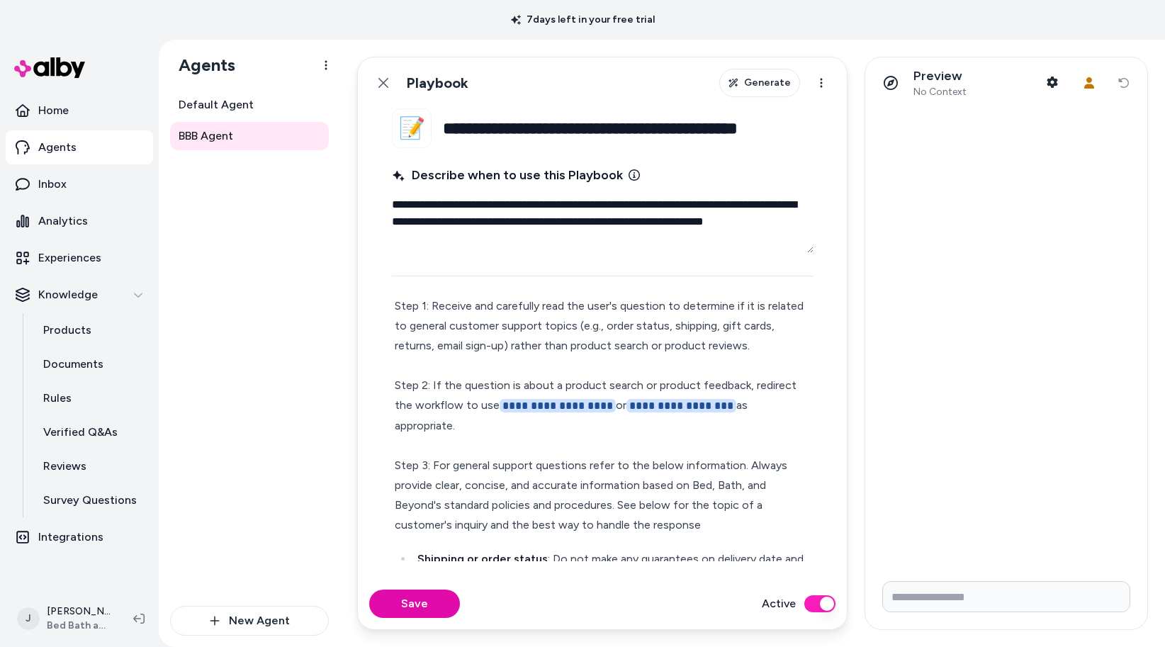
scroll to position [52, 0]
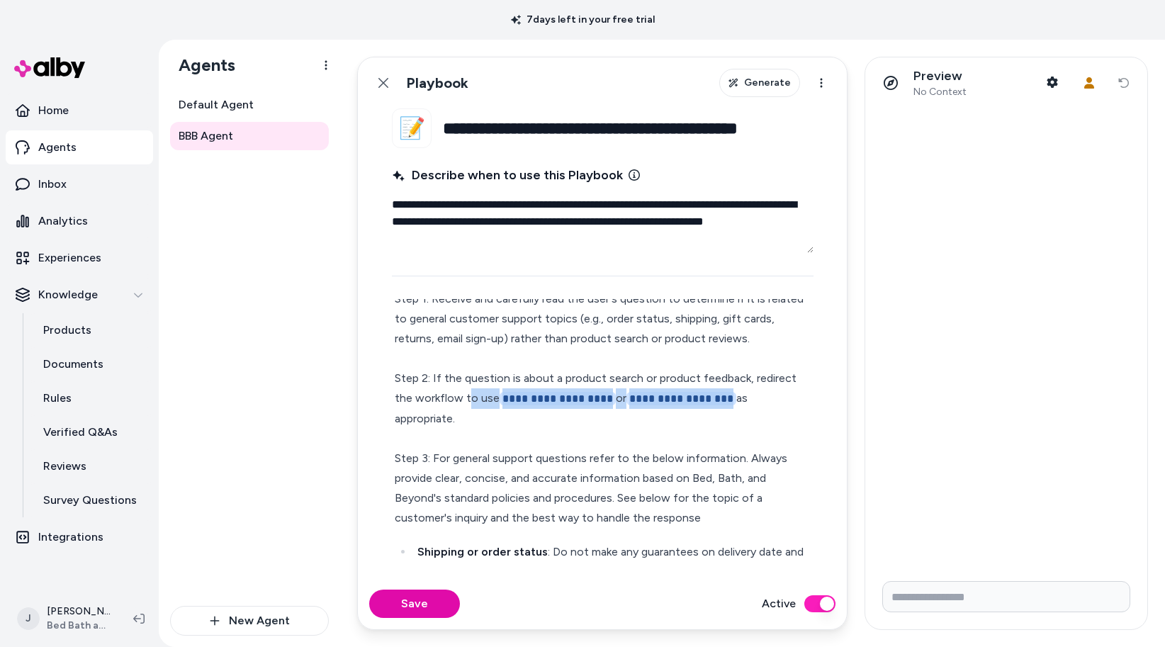
drag, startPoint x: 468, startPoint y: 399, endPoint x: 729, endPoint y: 403, distance: 260.9
click at [729, 403] on p "**********" at bounding box center [603, 408] width 416 height 239
type textarea "*"
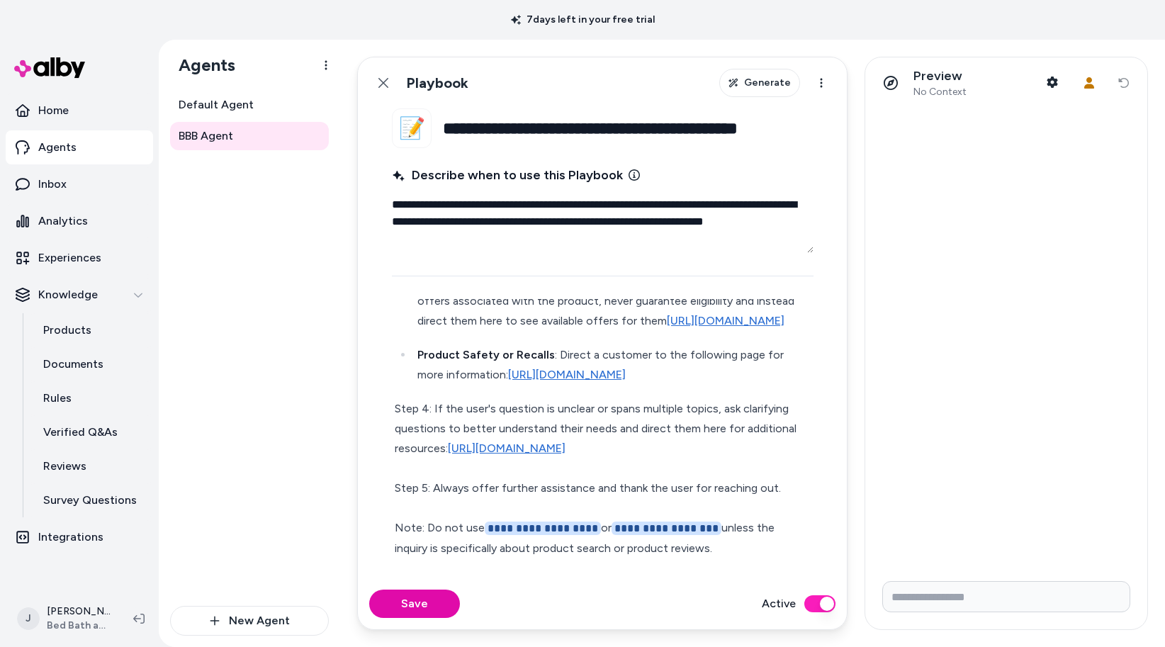
scroll to position [1052, 0]
drag, startPoint x: 720, startPoint y: 549, endPoint x: 398, endPoint y: 517, distance: 324.1
click at [398, 517] on p "**********" at bounding box center [603, 478] width 416 height 159
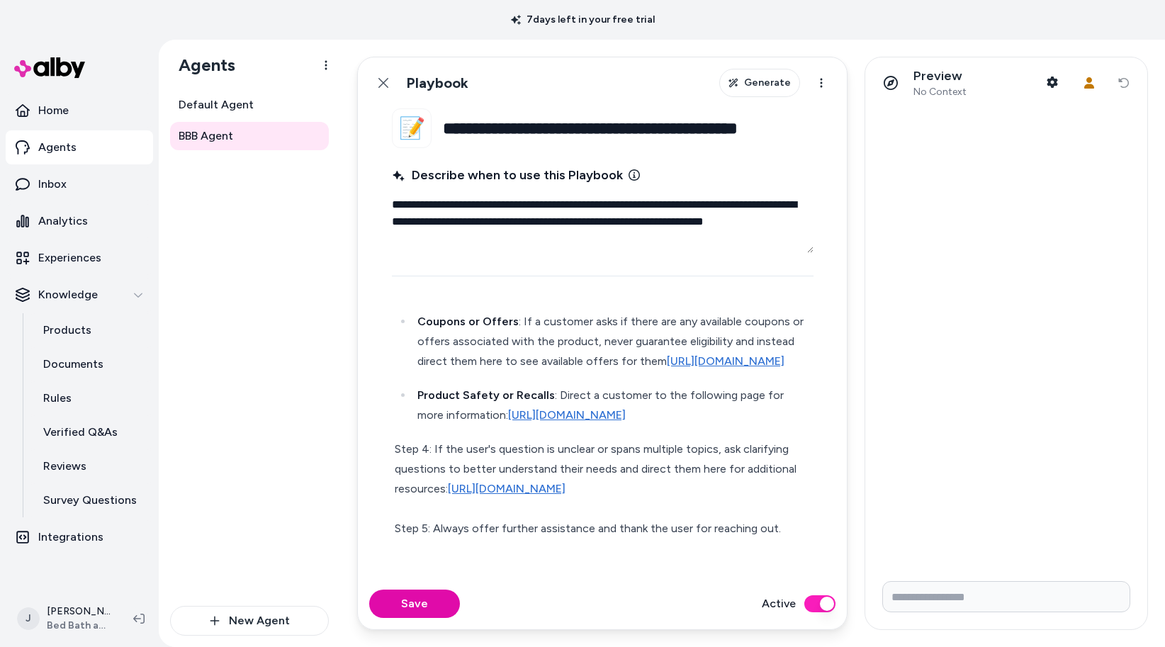
scroll to position [992, 0]
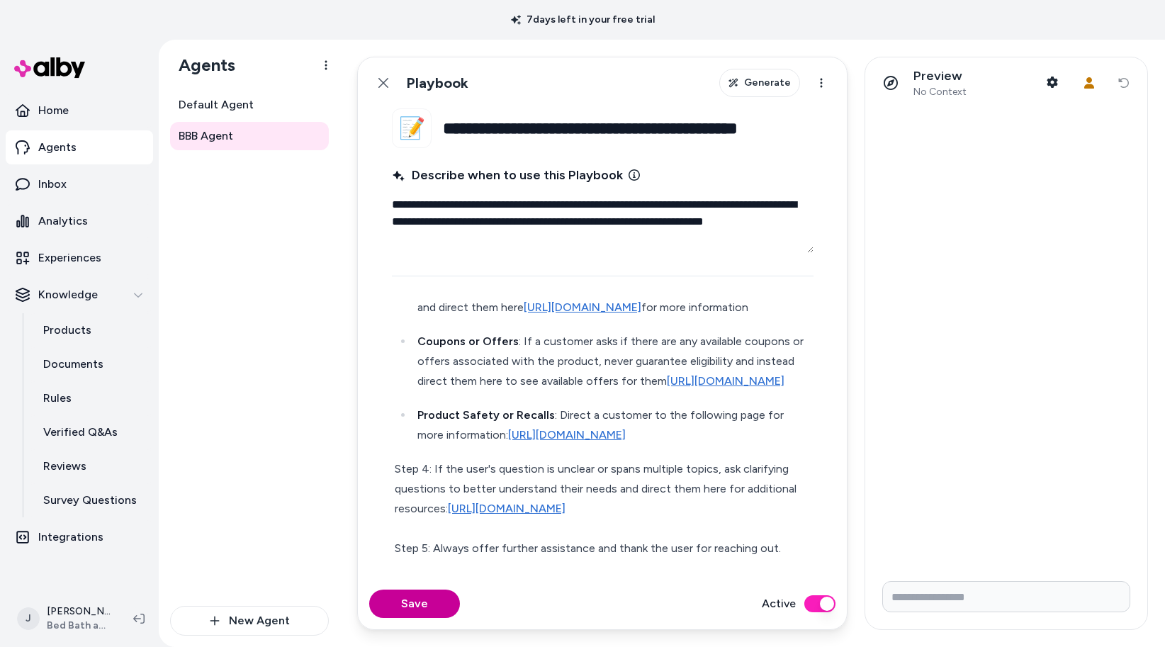
click at [422, 606] on button "Save" at bounding box center [414, 604] width 91 height 28
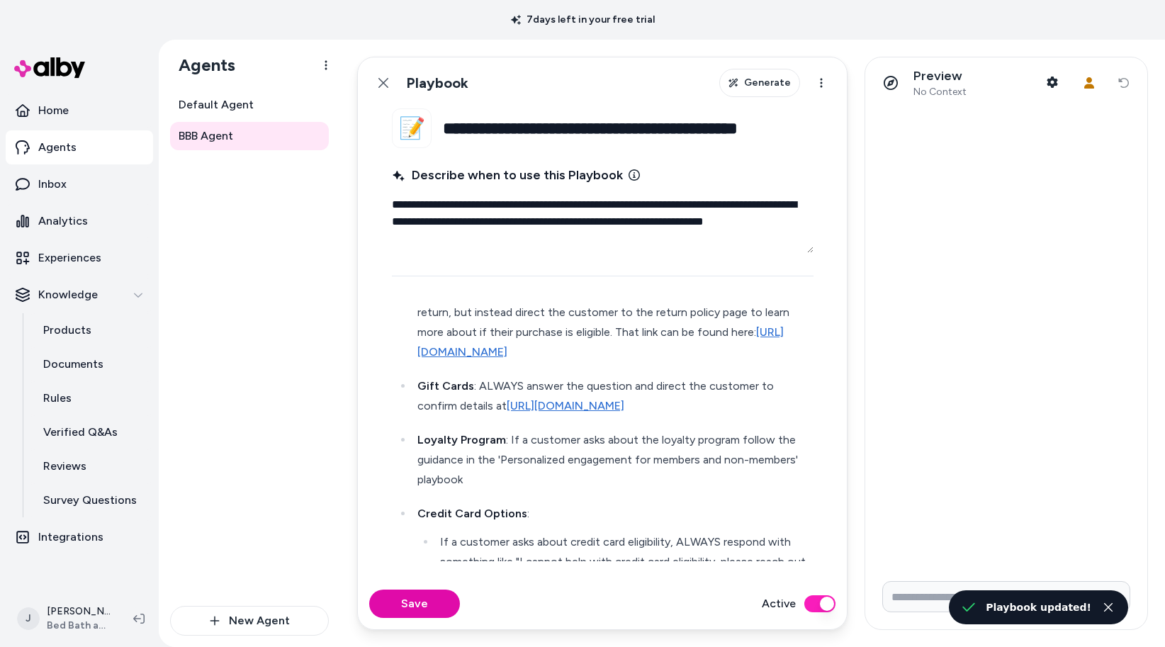
scroll to position [357, 0]
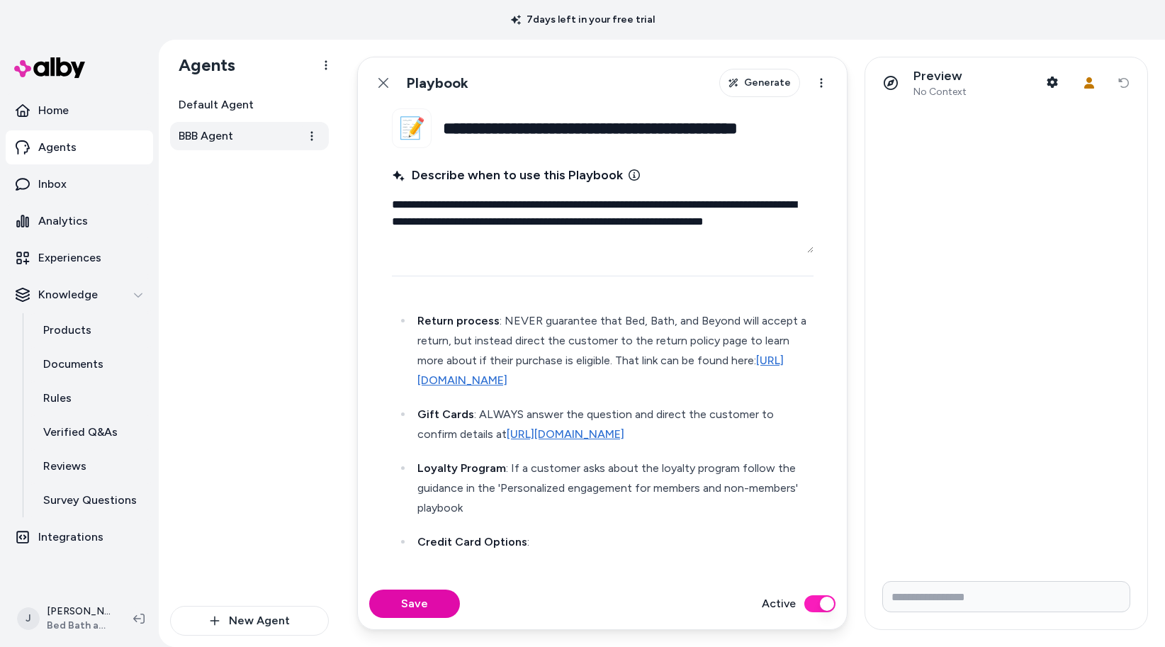
click at [260, 139] on link "BBB Agent" at bounding box center [249, 136] width 159 height 28
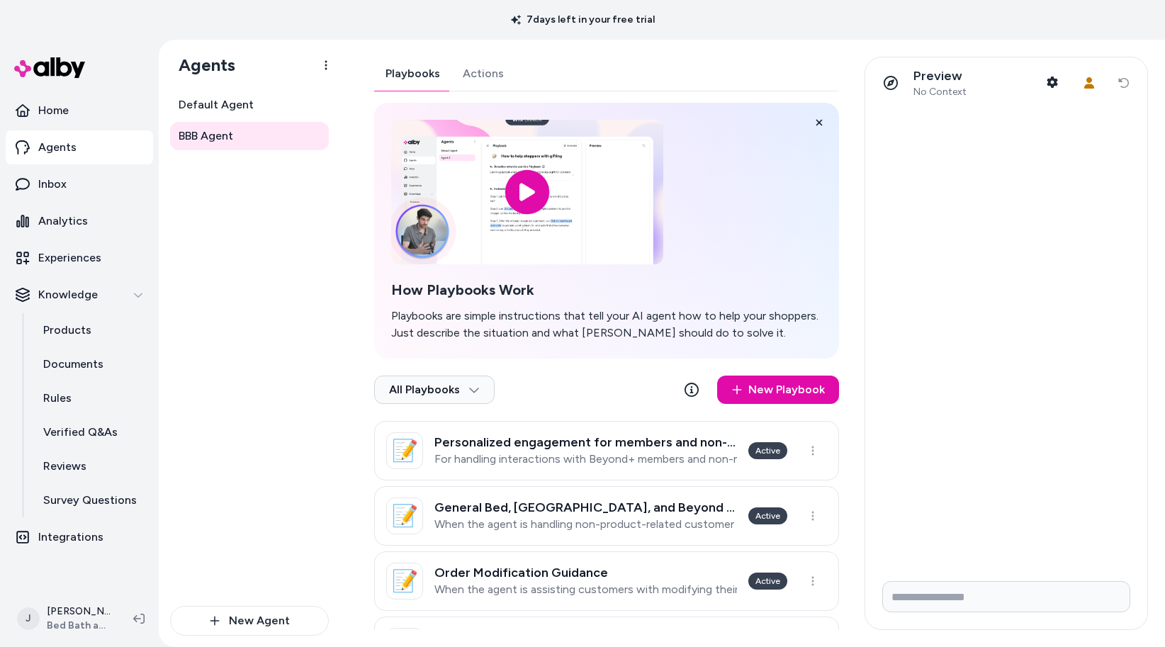
scroll to position [62, 0]
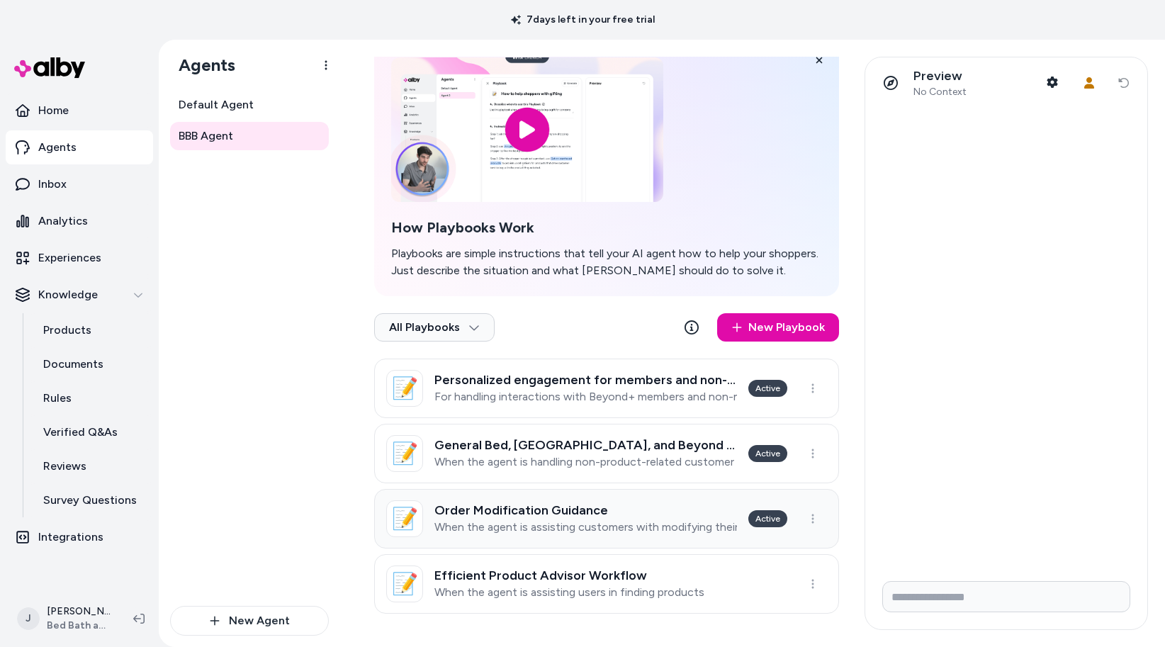
click at [575, 498] on link "📝 Order Modification Guidance When the agent is assisting customers with modify…" at bounding box center [606, 519] width 465 height 60
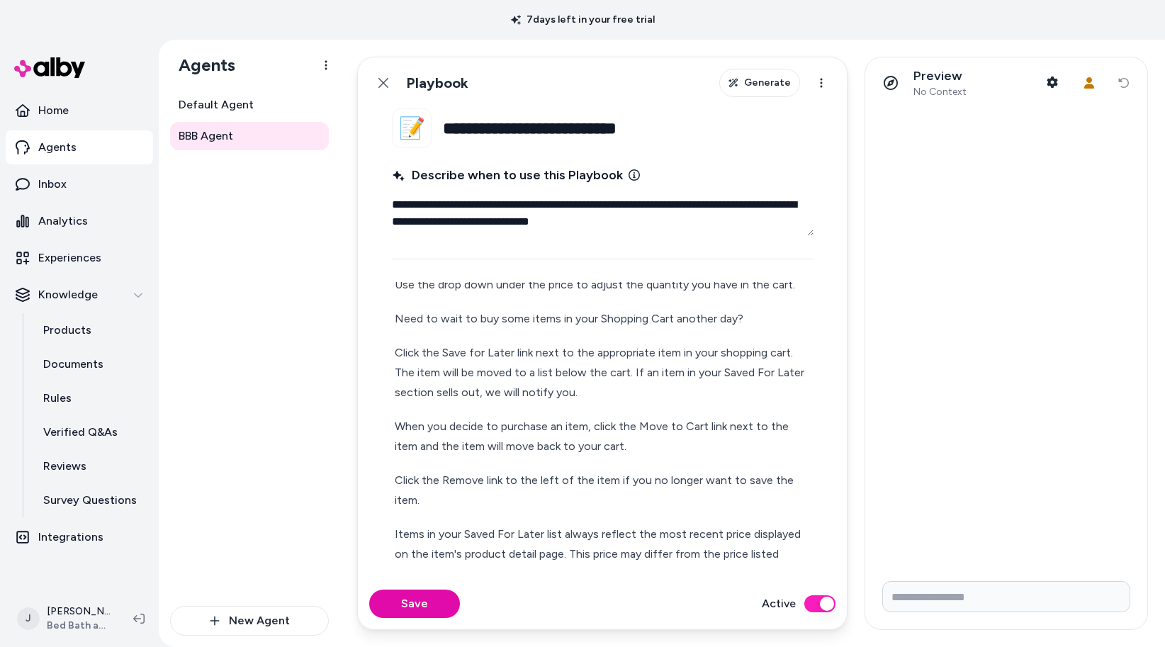
scroll to position [281, 0]
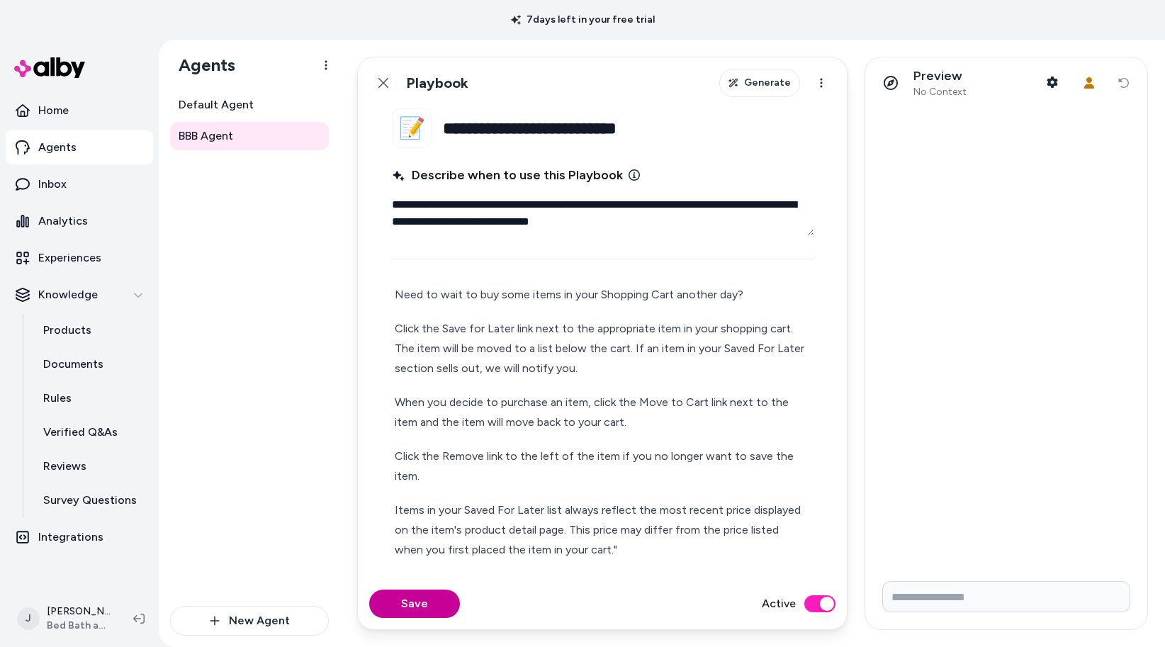
click at [422, 601] on button "Save" at bounding box center [414, 604] width 91 height 28
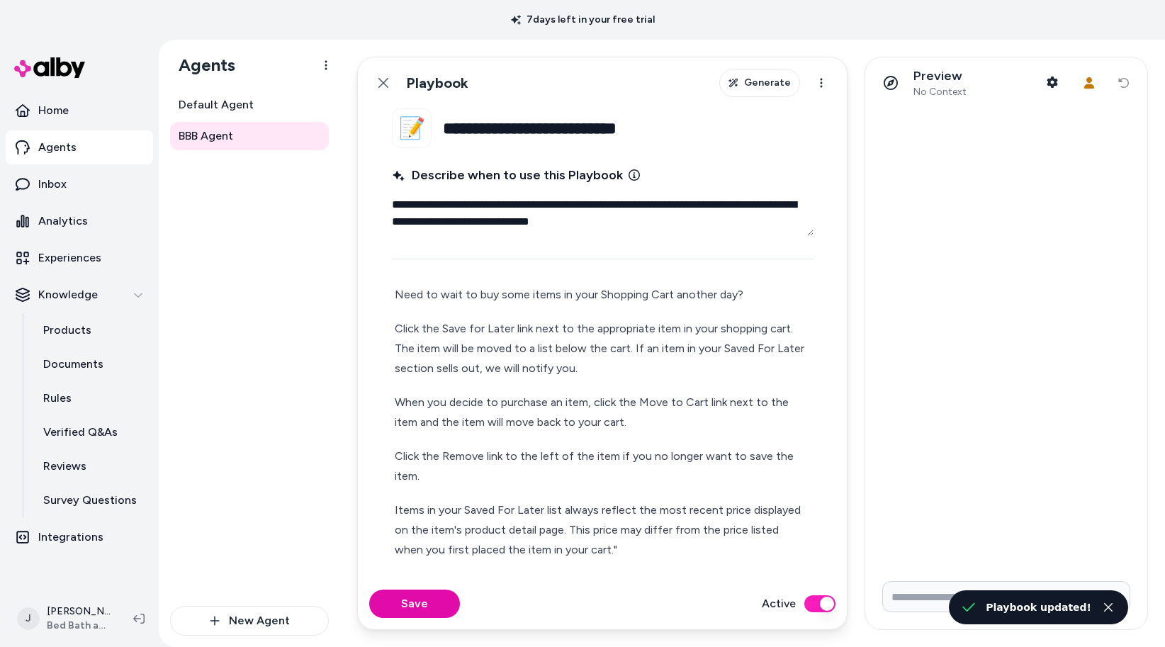
type textarea "*"
click at [395, 84] on button "Back" at bounding box center [383, 83] width 28 height 28
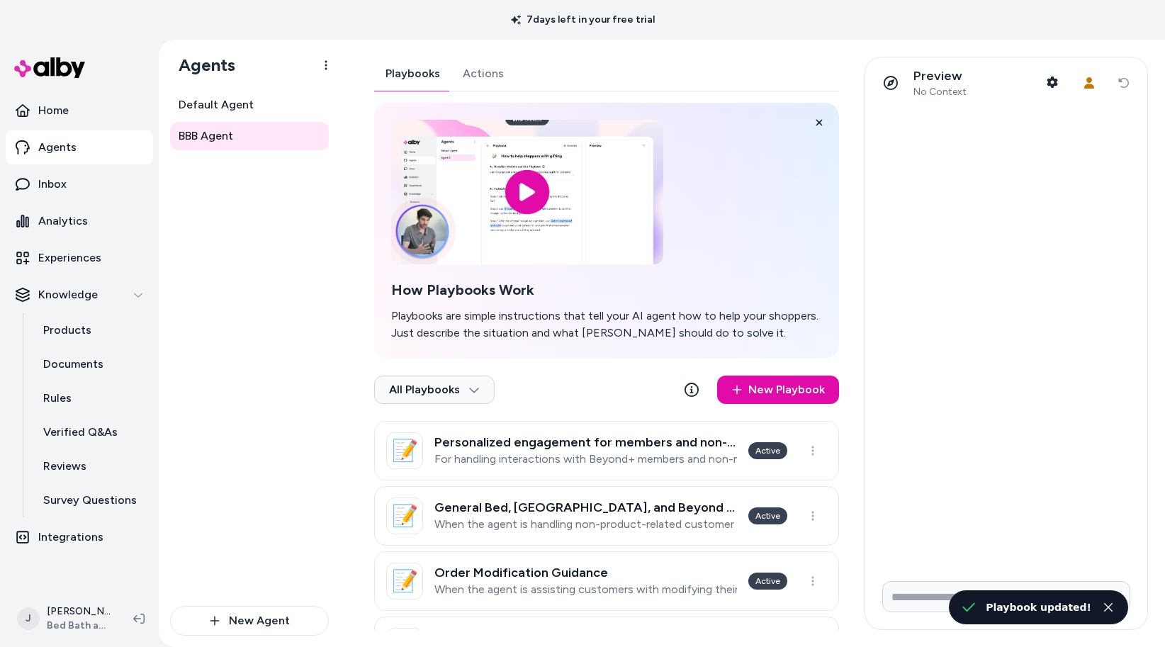
click at [471, 74] on button "Actions" at bounding box center [483, 74] width 64 height 34
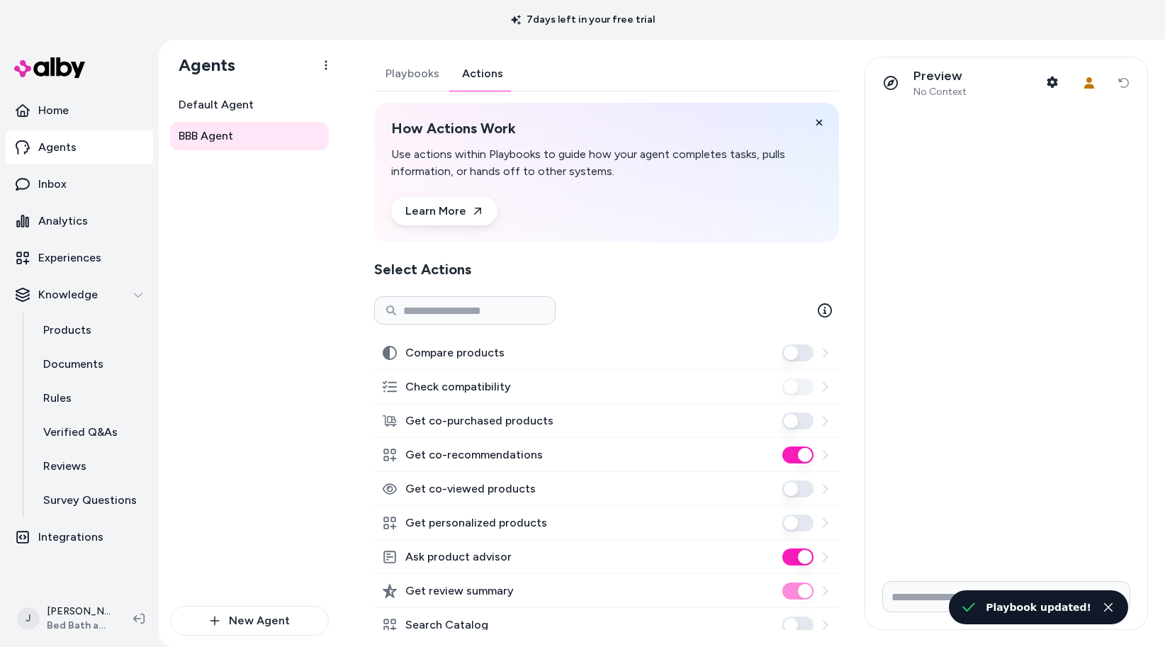
click at [796, 554] on button "Ask product advisor" at bounding box center [797, 557] width 31 height 17
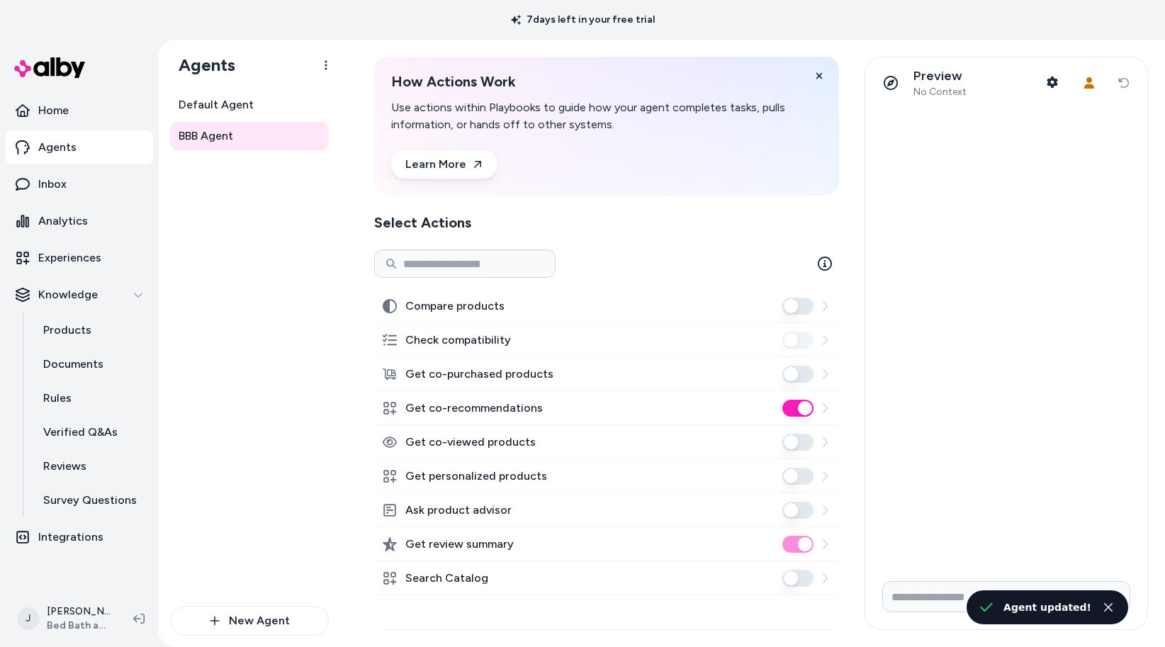
scroll to position [62, 0]
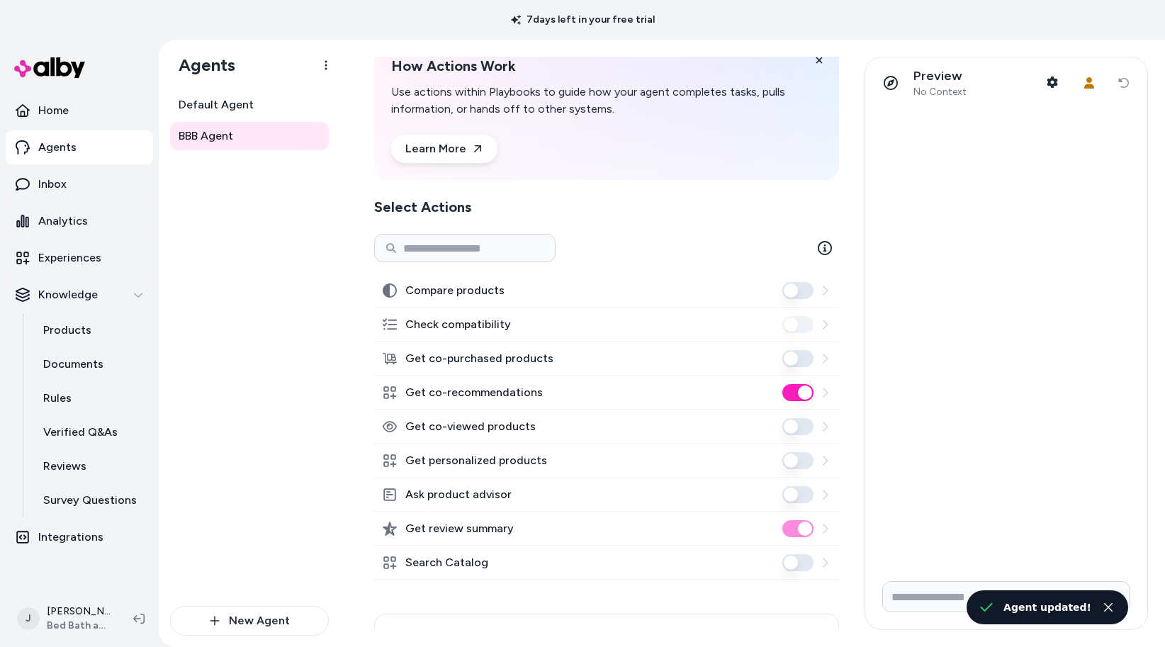
click at [800, 565] on button "Search Catalog" at bounding box center [797, 562] width 31 height 17
click at [250, 197] on div "Default Agent BBB Agent" at bounding box center [249, 348] width 159 height 515
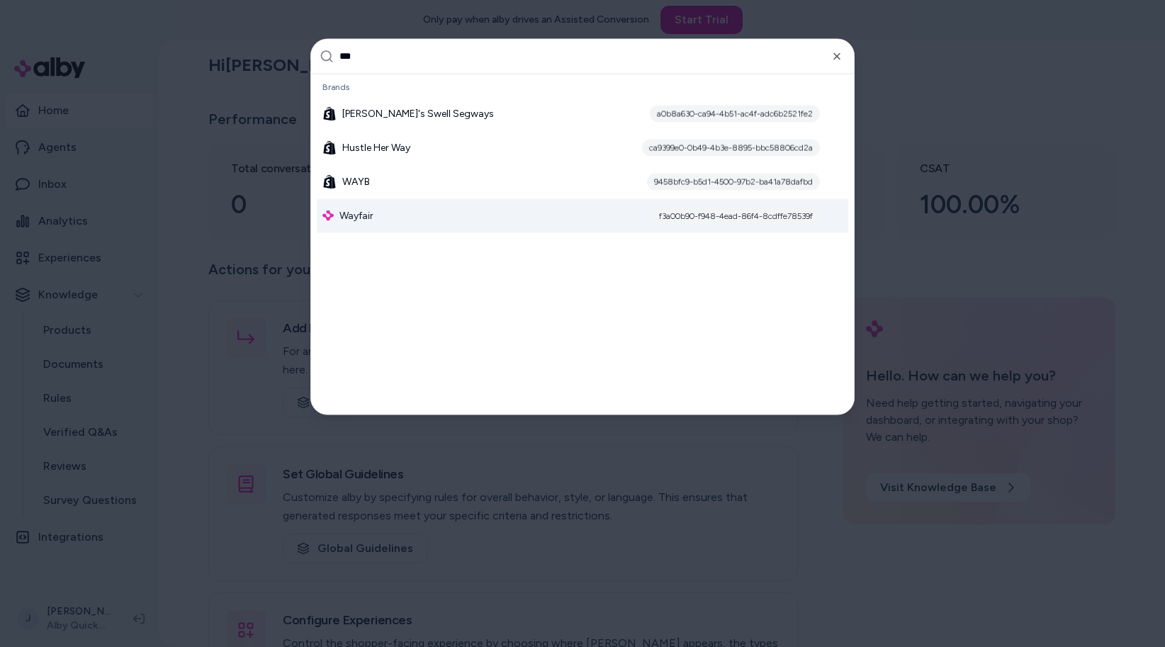
type input "***"
click at [343, 220] on span "Wayfair" at bounding box center [357, 215] width 34 height 14
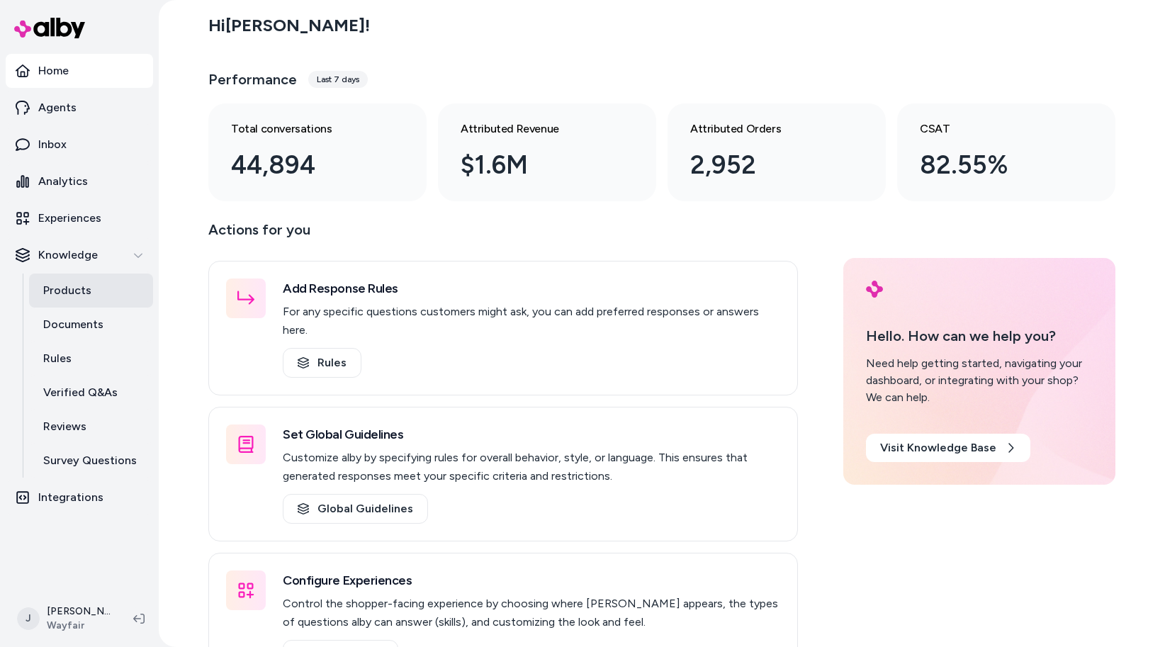
click at [72, 282] on p "Products" at bounding box center [67, 290] width 48 height 17
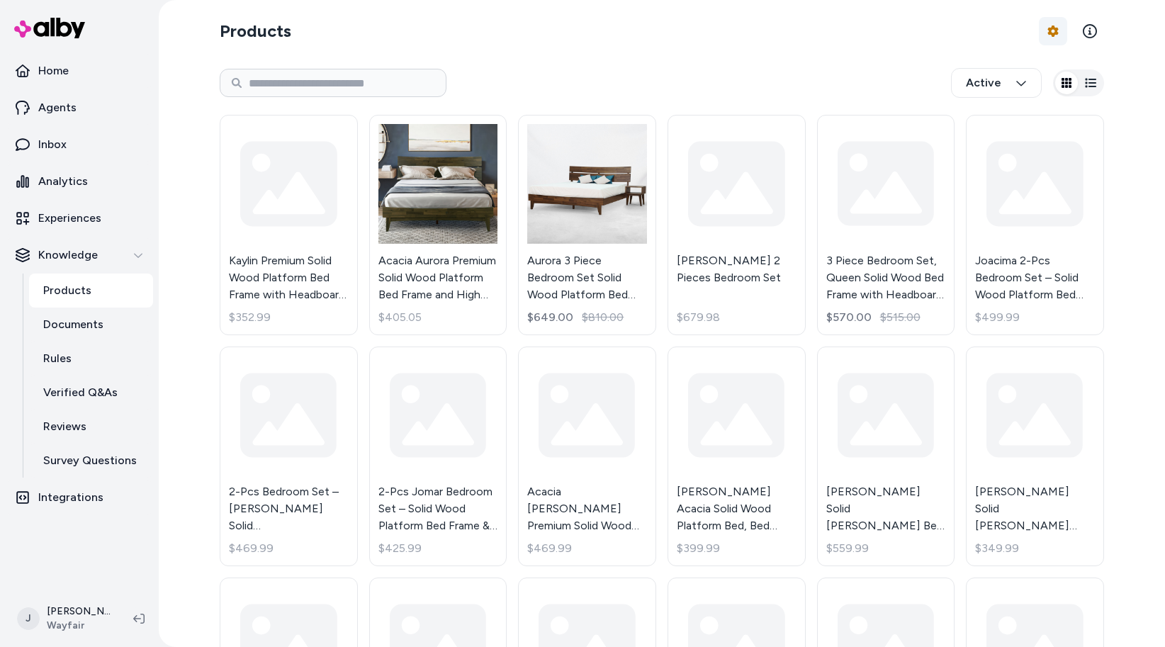
click at [1056, 39] on html "Home Agents Inbox Analytics Experiences Knowledge Products Documents Rules Veri…" at bounding box center [582, 323] width 1165 height 647
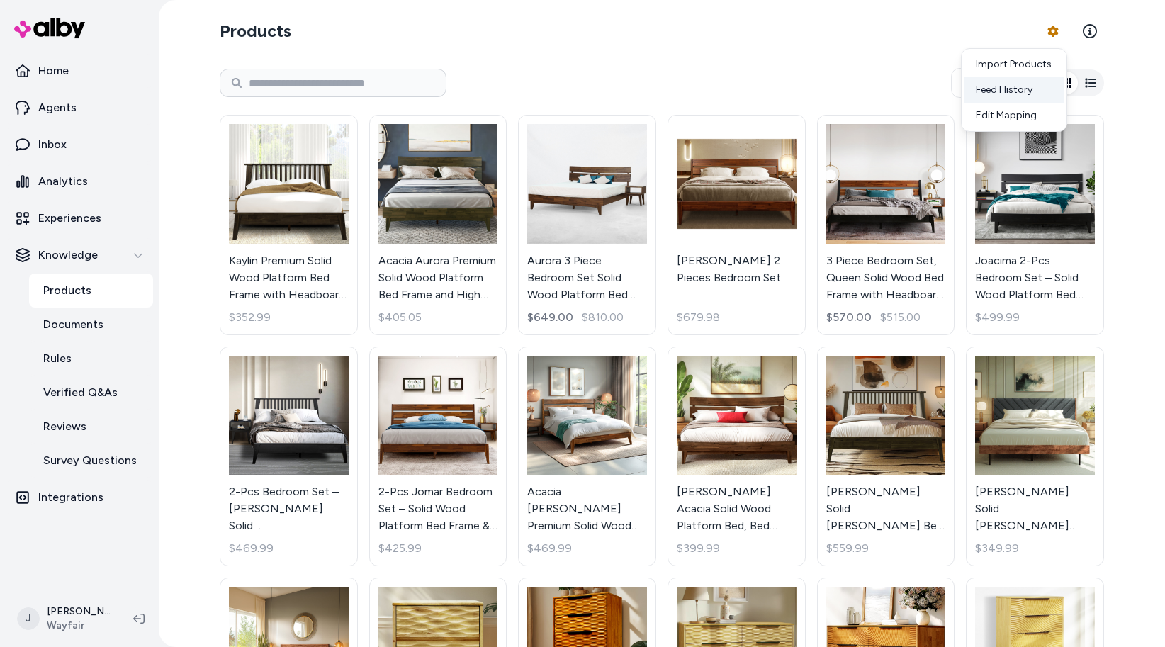
click at [1018, 86] on div "Feed History" at bounding box center [1014, 90] width 99 height 26
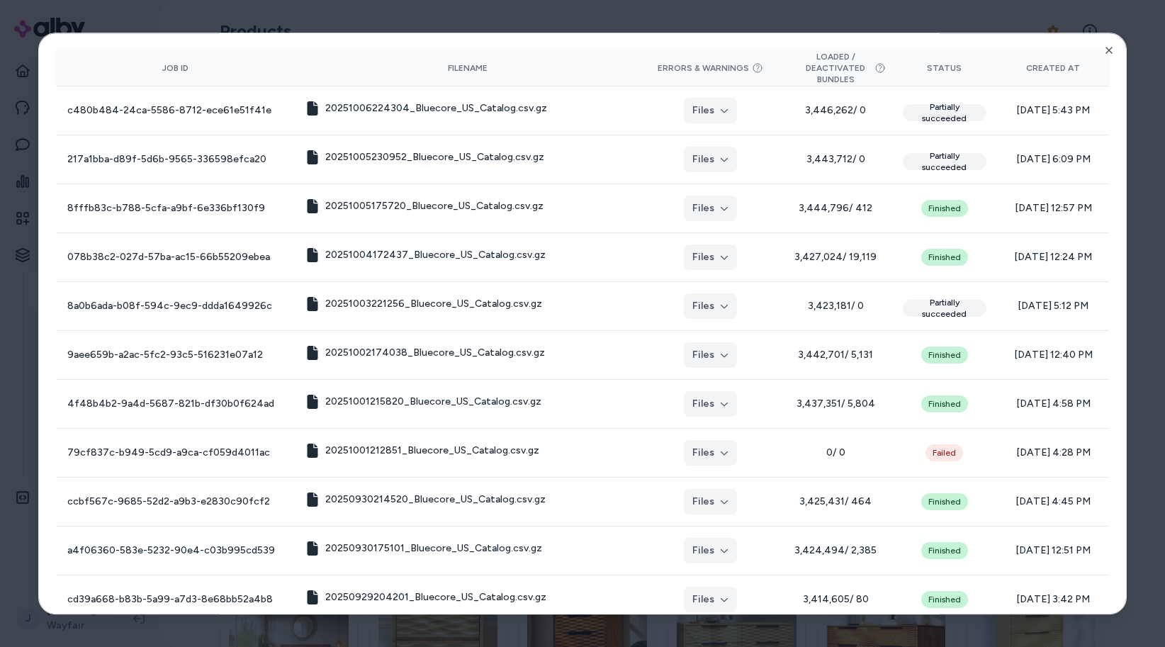
click at [341, 10] on div at bounding box center [582, 323] width 1165 height 647
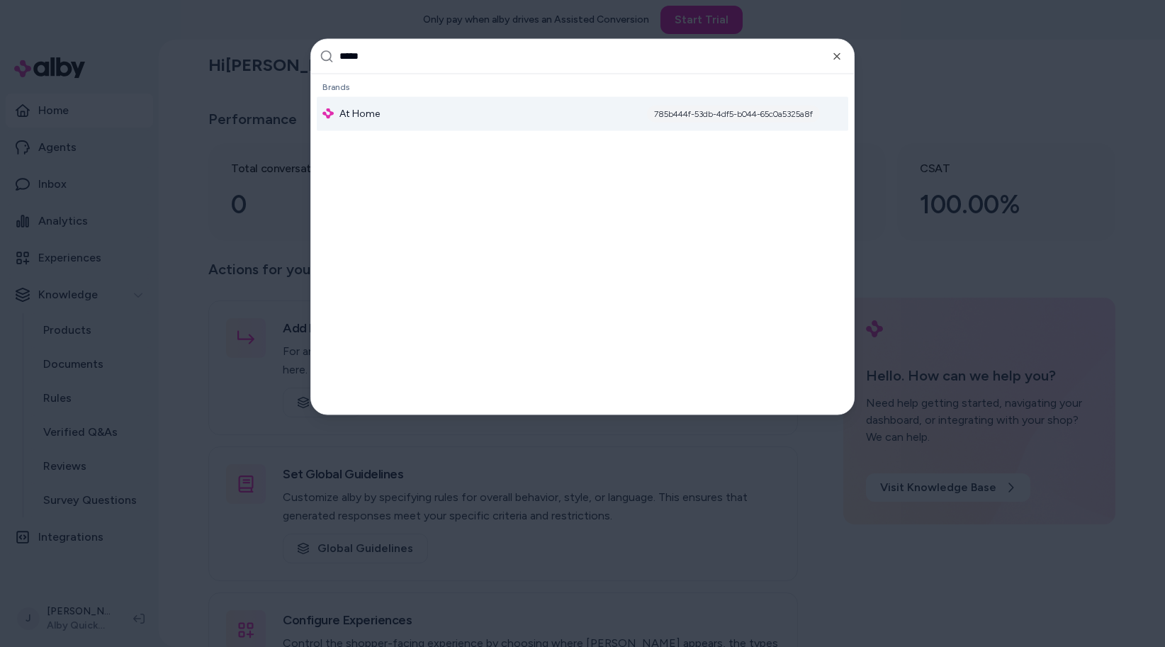
type input "*****"
click at [425, 102] on div "At Home 785b444f-53db-4df5-b044-65c0a5325a8f" at bounding box center [583, 113] width 532 height 34
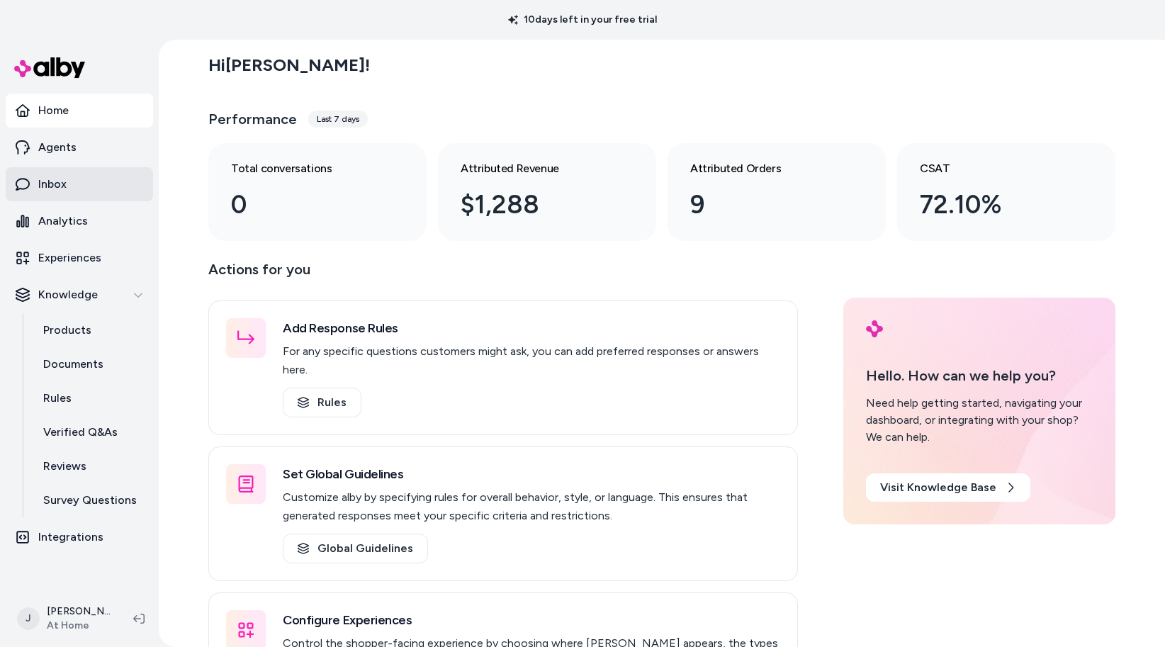
click at [79, 179] on link "Inbox" at bounding box center [79, 184] width 147 height 34
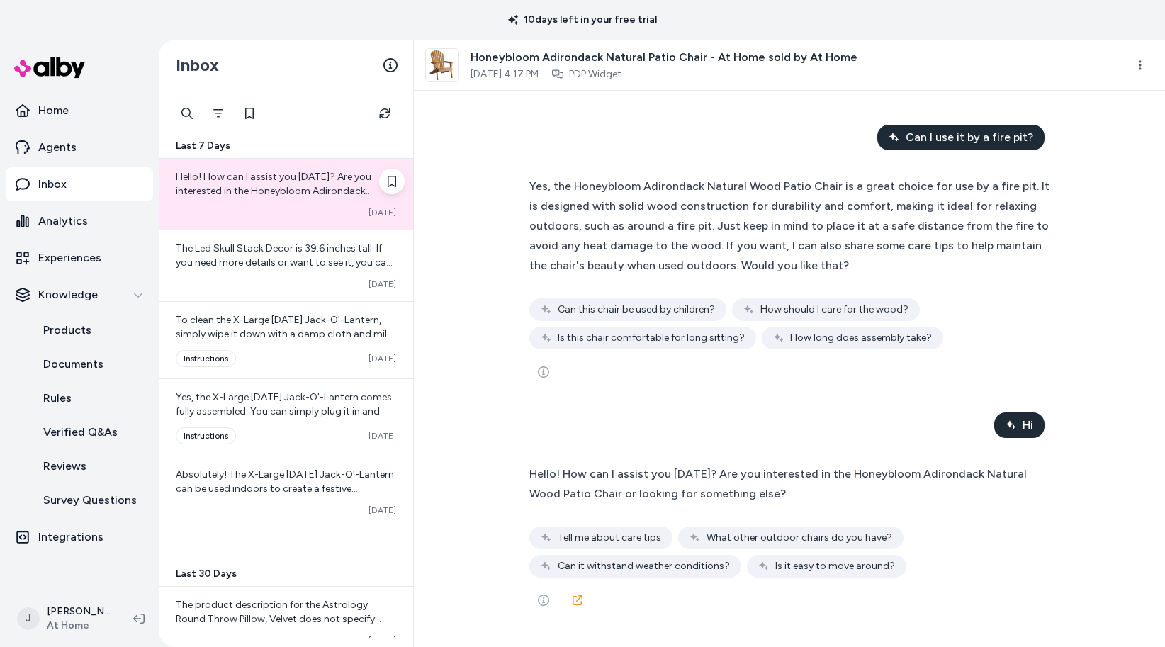
click at [225, 184] on div "Hello! How can I assist you today? Are you interested in the Honeybloom Adirond…" at bounding box center [286, 184] width 220 height 28
